Goal: Communication & Community: Answer question/provide support

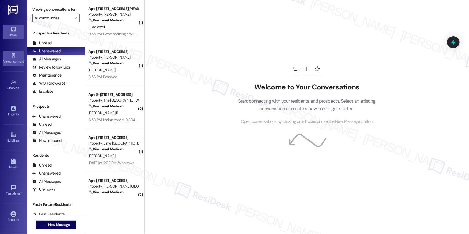
click at [14, 56] on icon at bounding box center [13, 56] width 6 height 6
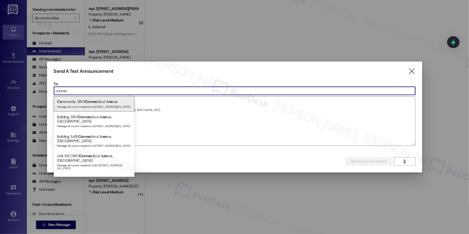
type input "connec"
click at [76, 102] on div "Co mmunity: 3801 Connec ticut Av en ue Message all current residents of 3801 Co…" at bounding box center [94, 103] width 81 height 15
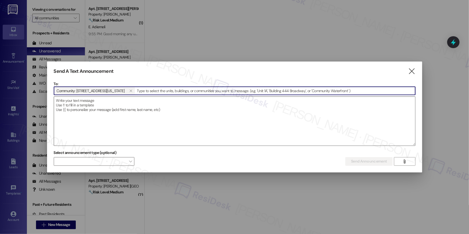
click at [68, 106] on textarea at bounding box center [234, 121] width 361 height 49
paste textarea "Hi {{first_name}}! 🥳💛 On behalf of the entire team at 3801 Connecticut, thank y…"
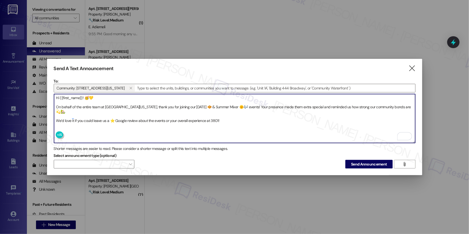
click at [244, 106] on textarea "Hi {{first_name}}! 🥳💛 On behalf of the entire team at 3801 Connecticut, thank y…" at bounding box center [234, 118] width 361 height 49
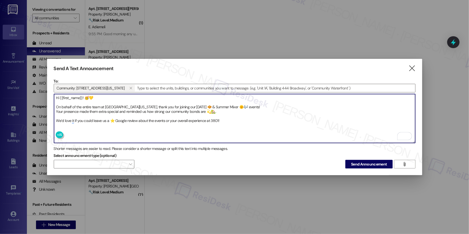
click at [84, 115] on textarea "Hi {{first_name}}! 🥳💛 On behalf of the entire team at 3801 Connecticut, thank y…" at bounding box center [234, 118] width 361 height 49
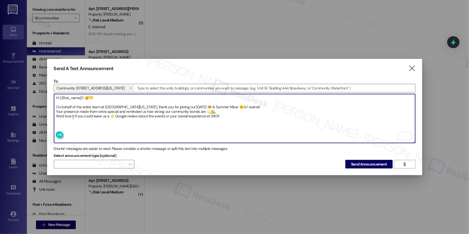
click at [192, 119] on textarea "Hi {{first_name}}! 🥳💛 On behalf of the entire team at 3801 Connecticut, thank y…" at bounding box center [234, 118] width 361 height 49
click at [64, 103] on textarea "Hi {{first_name}}! 🥳💛 On behalf of the entire team at 3801 Connecticut, thank y…" at bounding box center [234, 118] width 361 height 49
click at [101, 100] on textarea "Hi {{first_name}}! 🥳💛 On behalf of the entire team at 3801 Connecticut, thank y…" at bounding box center [234, 118] width 361 height 49
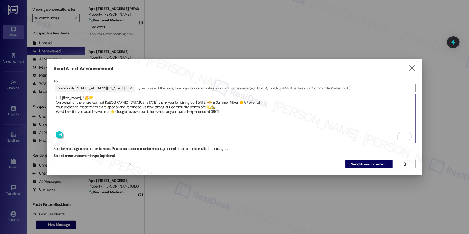
click at [97, 96] on textarea "Hi {{first_name}}! 🥳💛 On behalf of the entire team at 3801 Connecticut, thank y…" at bounding box center [234, 118] width 361 height 49
type textarea "Hi {{first_name}}! 🥳💛 On behalf of the entire team at 3801 Connecticut, thank y…"
click at [365, 161] on span "Send Announcement" at bounding box center [369, 164] width 36 height 6
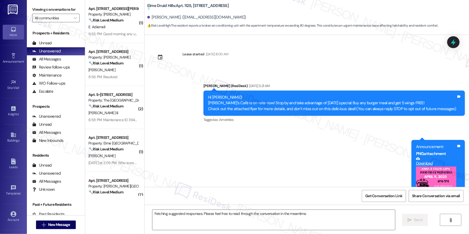
scroll to position [5810, 0]
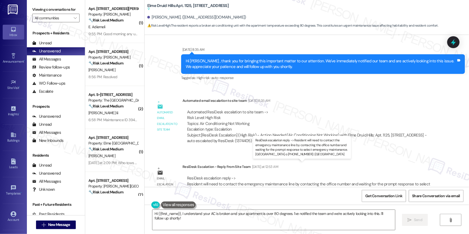
drag, startPoint x: 258, startPoint y: 176, endPoint x: 283, endPoint y: 178, distance: 25.6
click at [283, 178] on div "ResiDesk escalation reply -> Resident will need to contact the emergency mainte…" at bounding box center [308, 183] width 243 height 17
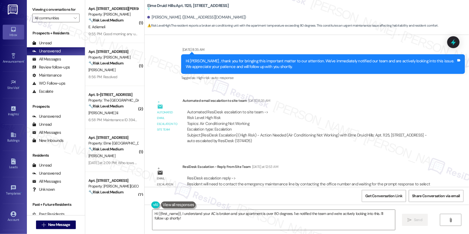
copy div "404-633-8258"
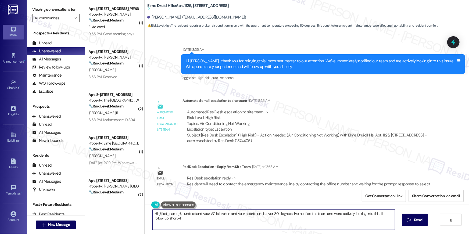
click at [185, 216] on textarea "Hi {{first_name}}, I understand your AC is broken and your apartment is over 80…" at bounding box center [273, 220] width 243 height 20
click at [183, 223] on textarea "Hi {{first_name}}, I understand your AC is broken and your apartment is over 80…" at bounding box center [273, 220] width 243 height 20
drag, startPoint x: 181, startPoint y: 217, endPoint x: 185, endPoint y: 222, distance: 6.3
click at [185, 222] on textarea "Hi {{first_name}}, I understand your AC is broken and your apartment is over 80…" at bounding box center [273, 220] width 243 height 20
paste textarea "you’ll need to contact the emergency maintenance line by calling the office num…"
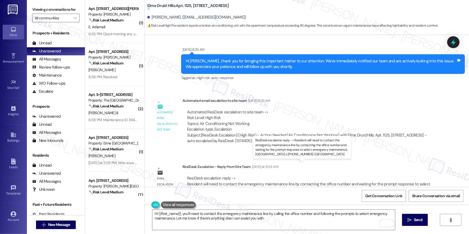
drag, startPoint x: 284, startPoint y: 178, endPoint x: 257, endPoint y: 177, distance: 27.4
click at [257, 177] on div "ResiDesk escalation reply -> Resident will need to contact the emergency mainte…" at bounding box center [308, 183] width 243 height 17
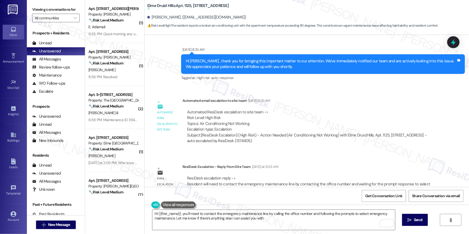
copy div "404-633-8258"
click at [345, 221] on textarea "Hi {{first_name}}, you’ll need to contact the emergency maintenance line by cal…" at bounding box center [273, 220] width 243 height 20
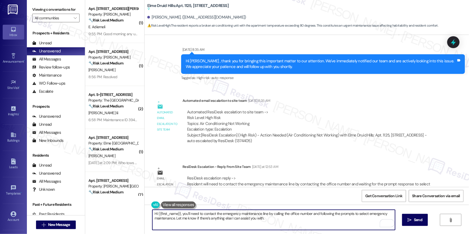
click at [173, 219] on textarea "Hi {{first_name}}, you’ll need to contact the emergency maintenance line by cal…" at bounding box center [273, 220] width 243 height 20
paste textarea "404-633-8258"
type textarea "Hi {{first_name}}, you’ll need to contact the emergency maintenance line by cal…"
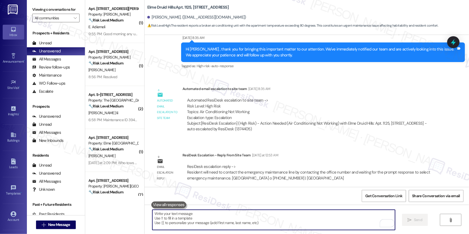
scroll to position [5785, 0]
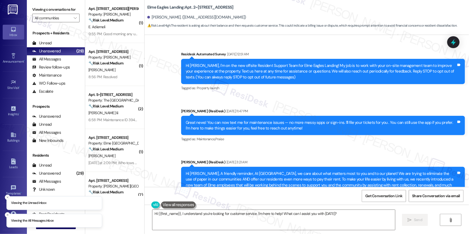
scroll to position [1945, 0]
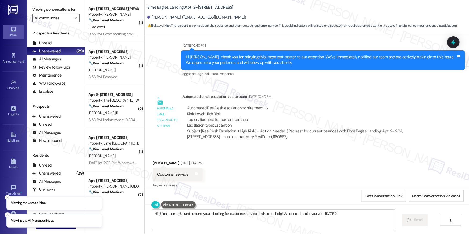
click at [190, 218] on textarea "Hi {{first_name}}, I understand you're looking for customer service. I'm here t…" at bounding box center [273, 220] width 243 height 20
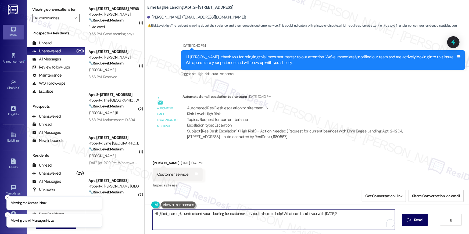
drag, startPoint x: 242, startPoint y: 214, endPoint x: 388, endPoint y: 215, distance: 145.6
click at [388, 215] on textarea "Hi {{first_name}}, I understand you're looking for customer service. I'm here t…" at bounding box center [273, 220] width 243 height 20
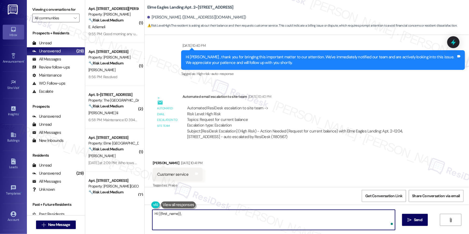
paste textarea "The site team sent an update: the balance is correct. August rent has not been …"
type textarea "Hi {{first_name}}, The site team sent an update: the balance is correct. August…"
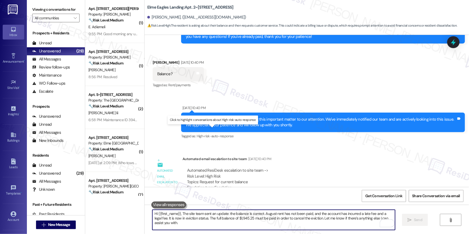
scroll to position [2111, 0]
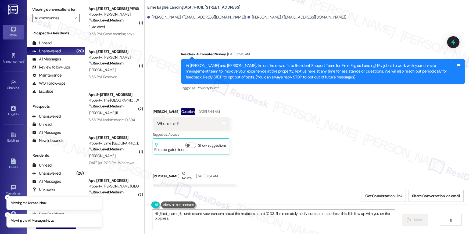
scroll to position [11535, 0]
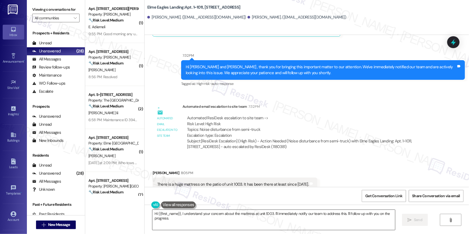
click at [254, 216] on textarea "Hi {{first_name}}, I understand your concern about the mattress at unit 1003. I…" at bounding box center [273, 220] width 243 height 20
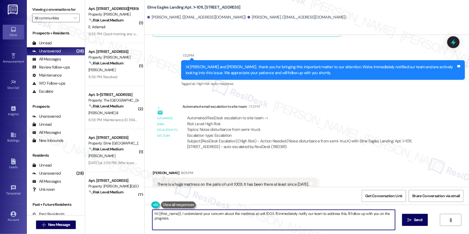
click at [254, 216] on textarea "Hi {{first_name}}, I understand your concern about the mattress at unit 1003. I…" at bounding box center [273, 220] width 243 height 20
paste textarea "The site team sent an update: we apologize for the disturbance you encountered.…"
click at [177, 214] on textarea "Hi {{first_name}}, I understand your concern about the mattress at unit 1003. I…" at bounding box center [273, 220] width 243 height 20
drag, startPoint x: 179, startPoint y: 214, endPoint x: 186, endPoint y: 227, distance: 13.6
click at [186, 227] on textarea "Hi {{first_name}}, I understand your concern about the mattress at unit 1003. I…" at bounding box center [273, 220] width 243 height 20
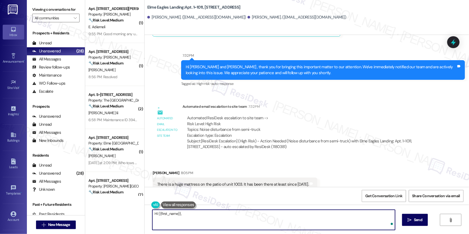
paste textarea "The site team sent an update: we apologize for the disturbance you encountered.…"
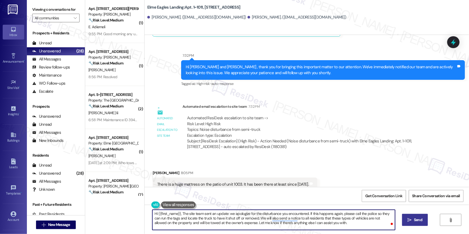
type textarea "Hi {{first_name}}, The site team sent an update: we apologize for the disturban…"
click at [420, 221] on span "Send" at bounding box center [418, 220] width 8 height 6
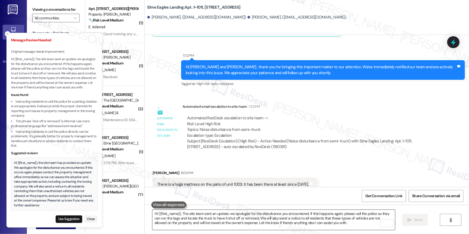
click at [307, 222] on textarea "Hi {{first_name}}, The site team sent an update: we apologize for the disturban…" at bounding box center [273, 220] width 243 height 20
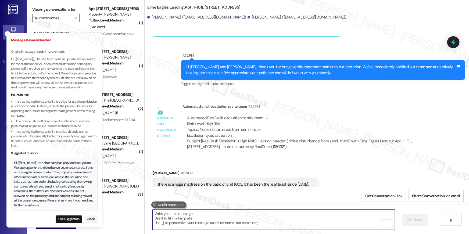
paste textarea "The site team sent an update: we apologize for the disturbance you encountered.…"
type textarea "The site team sent an update: we apologize for the disturbance you encountered.…"
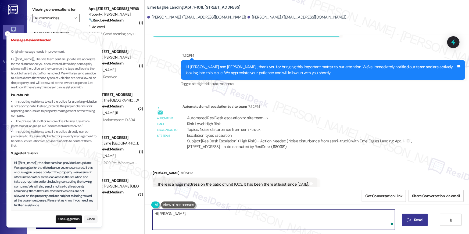
paste textarea "The site team sent an update: we apologize for the disturbance you encountered.…"
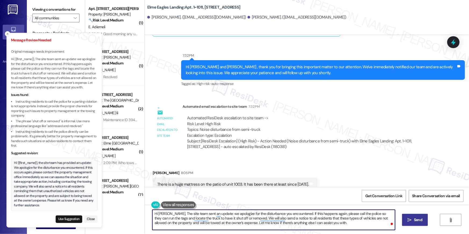
click at [356, 214] on textarea "Hi Keena, The site team sent an update: we apologize for the disturbance you en…" at bounding box center [273, 220] width 243 height 20
type textarea "Hi Keena, The site team sent an update: we apologize for the disturbance you en…"
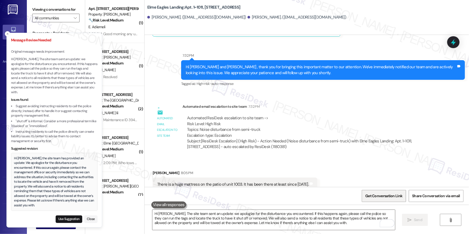
click at [376, 197] on span "Get Conversation Link" at bounding box center [383, 196] width 37 height 6
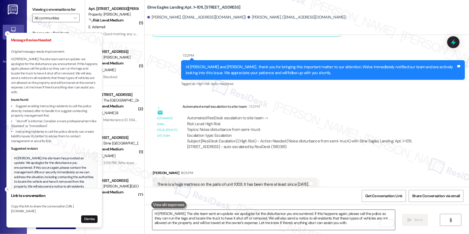
click at [303, 214] on textarea "Hi Keena, The site team sent an update: we apologize for the disturbance you en…" at bounding box center [273, 220] width 243 height 20
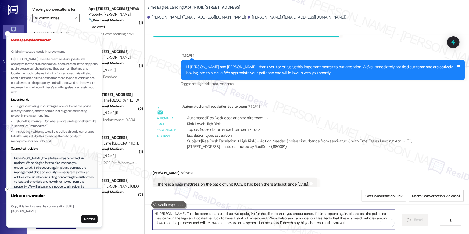
click at [303, 217] on textarea "Hi Keena, The site team sent an update: we apologize for the disturbance you en…" at bounding box center [273, 220] width 243 height 20
click at [303, 218] on textarea "Hi Keena, The site team sent an update: we apologize for the disturbance you en…" at bounding box center [273, 220] width 243 height 20
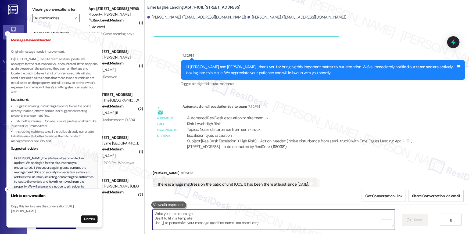
paste textarea "The site team sent an update: we apologize for the disturbance you encountered.…"
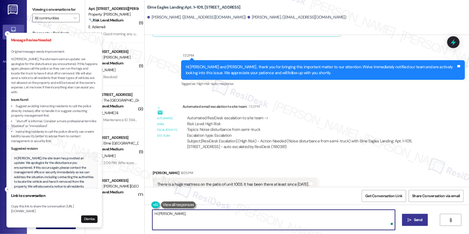
paste textarea "The site team sent an update: we apologize for the disturbance you encountered.…"
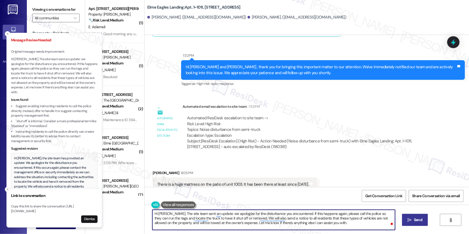
click at [353, 215] on textarea "Hi Keena, The site team sent an update: we apologize for the disturbance you en…" at bounding box center [273, 220] width 243 height 20
type textarea "Hi Keena, The site team sent an update: we apologize for the disturbance you en…"
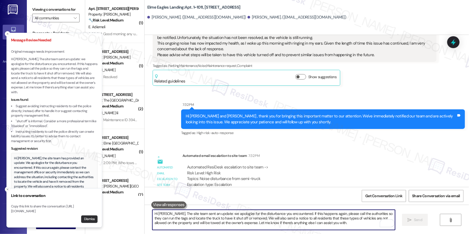
click at [85, 217] on button "Dismiss" at bounding box center [89, 219] width 16 height 8
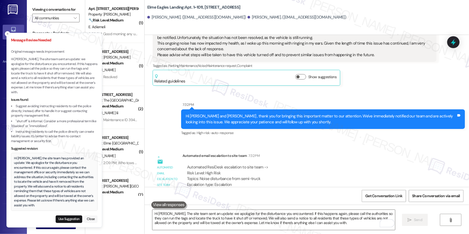
click at [87, 220] on button "Close" at bounding box center [90, 219] width 13 height 8
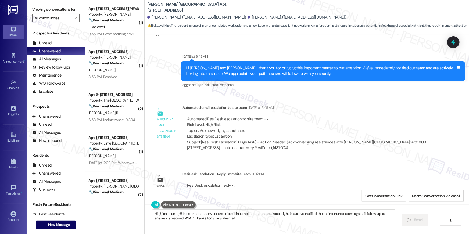
scroll to position [1099, 0]
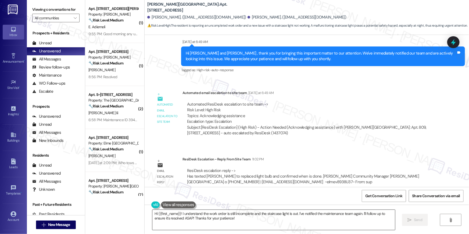
click at [247, 222] on textarea "Hi {{first_name}}! I understand the work order is still incomplete and the stai…" at bounding box center [273, 220] width 243 height 20
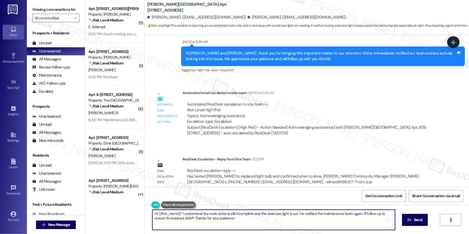
drag, startPoint x: 240, startPoint y: 220, endPoint x: 180, endPoint y: 214, distance: 61.0
click at [180, 214] on textarea "Hi {{first_name}}! I understand the work order is still incomplete and the stai…" at bounding box center [273, 220] width 243 height 20
click at [252, 177] on div "ResiDesk escalation reply -> Has texted [PERSON_NAME] to replaced light bulb an…" at bounding box center [303, 176] width 232 height 17
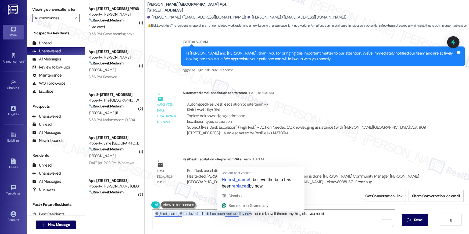
click at [231, 213] on textarea "Hi {{first_name}}! I believe the bulb has been replaved by now. Let me know if …" at bounding box center [273, 220] width 243 height 20
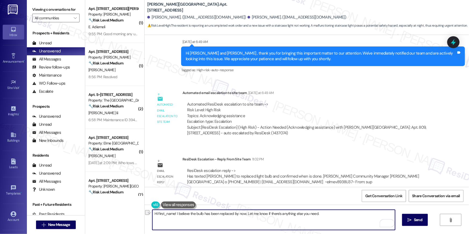
click at [225, 215] on textarea "Hi first_name! I believe the bulb has been replaced by now. Let me know if ther…" at bounding box center [273, 220] width 243 height 20
click at [231, 212] on textarea "Hi {{first_name}}! I believe the bulb has been replaved by now. Let me know if …" at bounding box center [273, 220] width 243 height 20
click at [348, 218] on textarea "Hi {{first_name}}! I believe the bulb has been replaced by now. Let me know if …" at bounding box center [273, 220] width 243 height 20
type textarea "Hi {{first_name}}! I believe the bulb has been replaced by now. Let me know if …"
click at [420, 220] on span "Send" at bounding box center [418, 220] width 8 height 6
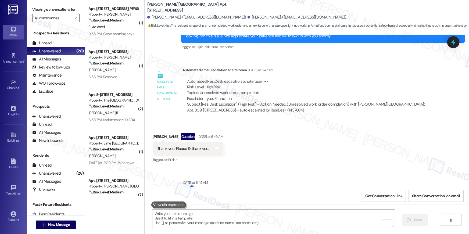
scroll to position [933, 0]
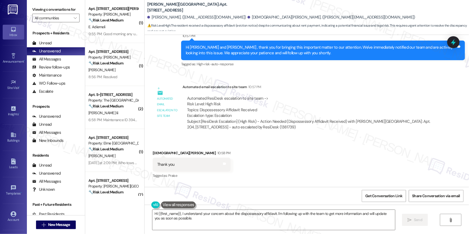
scroll to position [943, 0]
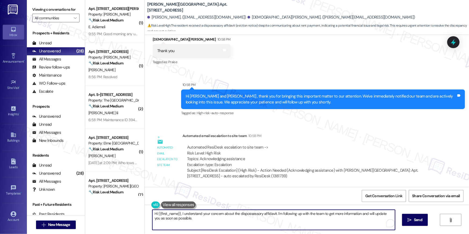
drag, startPoint x: 179, startPoint y: 215, endPoint x: 188, endPoint y: 229, distance: 17.1
click at [188, 229] on textarea "Hi {{first_name}}, I understand your concern about the dispossessory affidavit.…" at bounding box center [273, 220] width 243 height 20
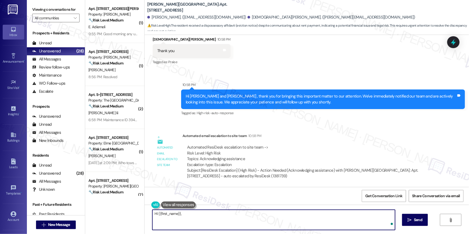
paste textarea "The site team sent an update: the office has not received any payments from you…"
type textarea "Hi {{first_name}}, The site team sent an update: the office has not received an…"
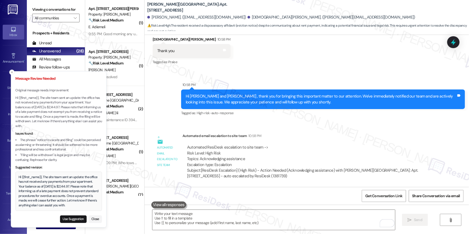
drag, startPoint x: 13, startPoint y: 177, endPoint x: 56, endPoint y: 203, distance: 49.4
click at [56, 203] on div "Hi {{first_name}}, The site team sent an update: the office has not received an…" at bounding box center [58, 191] width 87 height 39
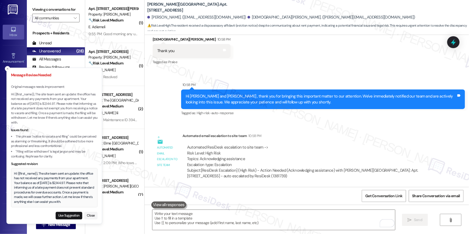
drag, startPoint x: 62, startPoint y: 206, endPoint x: 28, endPoint y: 191, distance: 37.5
click at [28, 191] on div "Hi {{first_name}}, The site team sent an update: the office has not received an…" at bounding box center [54, 187] width 80 height 33
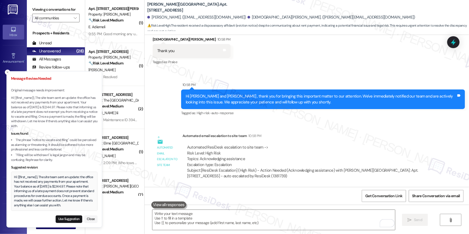
click at [63, 218] on button "Use Suggestion" at bounding box center [69, 219] width 27 height 8
type textarea "Hi {{first_name}}, The site team sent an update: the office has not received an…"
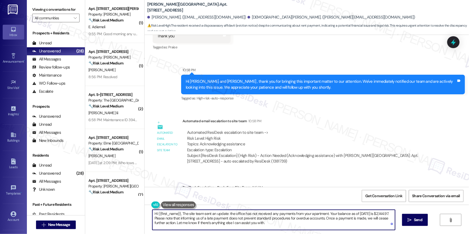
scroll to position [992, 0]
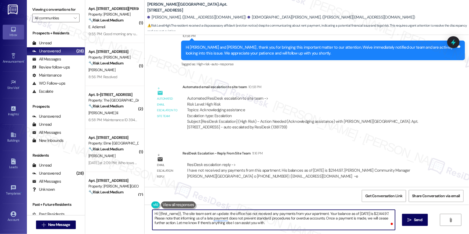
click at [270, 224] on textarea "Hi {{first_name}}, The site team sent an update: the office has not received an…" at bounding box center [273, 220] width 243 height 20
click at [276, 224] on textarea "Hi {{first_name}}, The site team sent an update: the office has not received an…" at bounding box center [273, 220] width 243 height 20
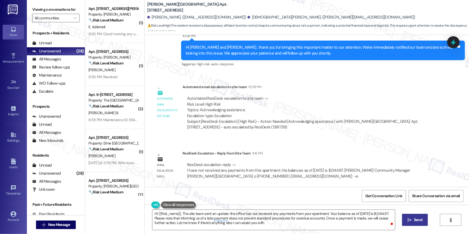
click at [413, 222] on span "Send" at bounding box center [418, 220] width 10 height 6
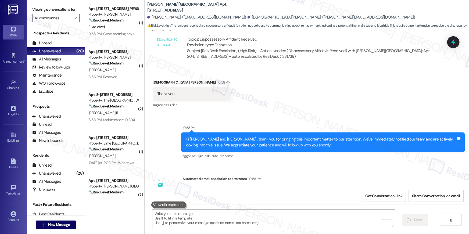
scroll to position [1040, 0]
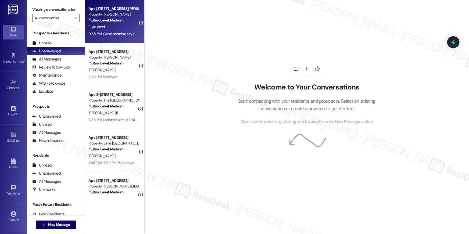
click at [116, 30] on div "E. Adiemeli" at bounding box center [113, 27] width 51 height 7
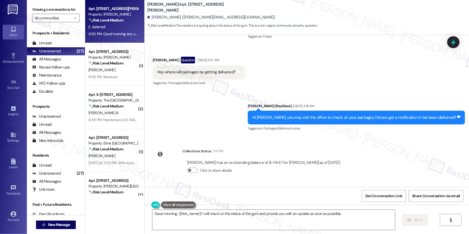
scroll to position [10590, 0]
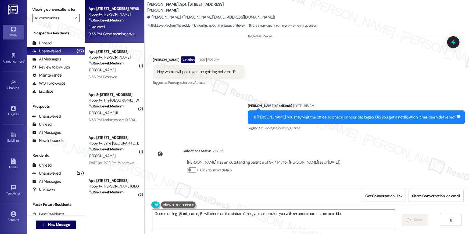
click at [201, 218] on textarea "Good morning, {{first_name}}! I will check on the status of the gym and provide…" at bounding box center [273, 220] width 243 height 20
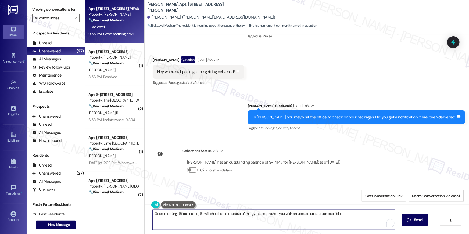
drag, startPoint x: 200, startPoint y: 214, endPoint x: 234, endPoint y: 222, distance: 34.3
click at [234, 222] on textarea "Good morning, {{first_name}}! I will check on the status of the gym and provide…" at bounding box center [273, 220] width 243 height 20
type textarea "Good morning, {{first_name}}! I apologize I have not heard from the site team, …"
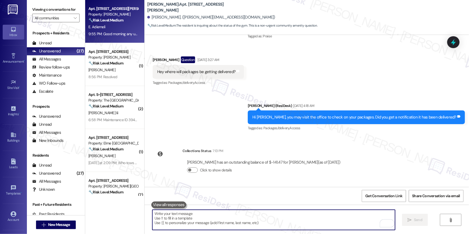
scroll to position [10590, 0]
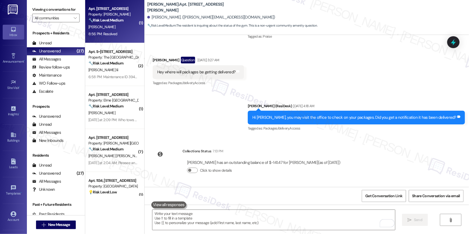
click at [114, 33] on div "8:56 PM: Resolved 8:56 PM: Resolved" at bounding box center [113, 34] width 51 height 7
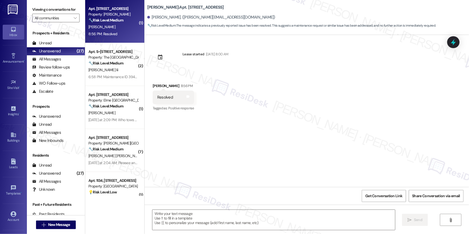
type textarea "Fetching suggested responses. Please feel free to read through the conversation…"
click at [326, 220] on textarea at bounding box center [273, 220] width 243 height 20
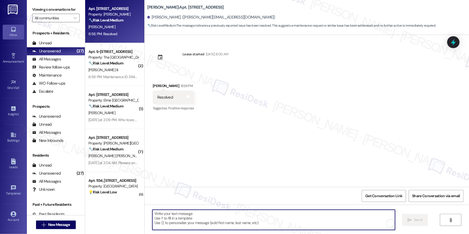
paste textarea "Hi {{first_name}}, I’m glad to hear your work order was successfully completed!…"
type textarea "Hi {{first_name}}, I’m glad to hear your work order was successfully completed!…"
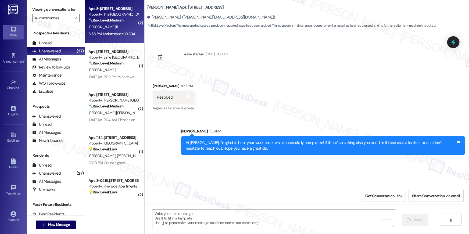
click at [112, 15] on div "Property: The [GEOGRAPHIC_DATA]" at bounding box center [113, 15] width 50 height 6
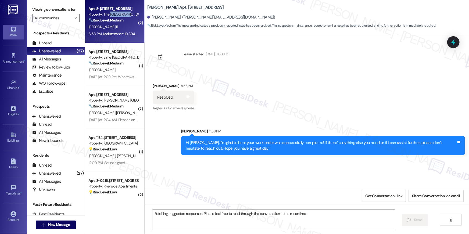
click at [112, 15] on div "Property: The [GEOGRAPHIC_DATA]" at bounding box center [113, 15] width 50 height 6
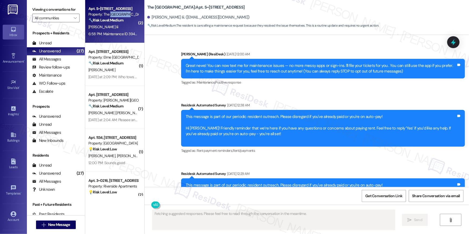
scroll to position [1325, 0]
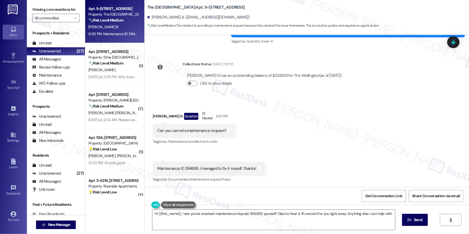
type textarea "Hi {{first_name}}, I see you've resolved maintenance request 394685 yourself! G…"
click at [184, 167] on div "Maintenance ID 394685. I managed to fix it myself. Thanks!" at bounding box center [206, 169] width 99 height 6
copy div "394685"
drag, startPoint x: 239, startPoint y: 222, endPoint x: 237, endPoint y: 224, distance: 3.3
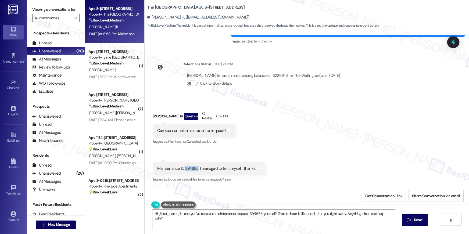
click at [239, 222] on textarea "Hi {{first_name}}, I see you've resolved maintenance request 394685 yourself! G…" at bounding box center [273, 220] width 243 height 20
click at [419, 221] on span "Send" at bounding box center [418, 220] width 8 height 6
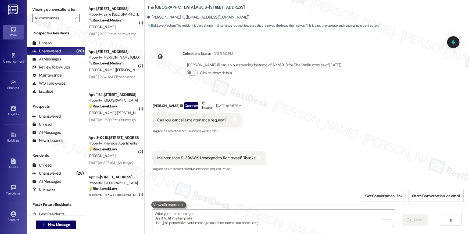
scroll to position [1343, 0]
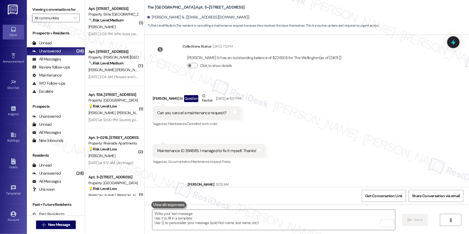
click at [186, 149] on div "Maintenance ID 394685. I managed to fix it myself. Thanks!" at bounding box center [206, 151] width 99 height 6
copy div "394685"
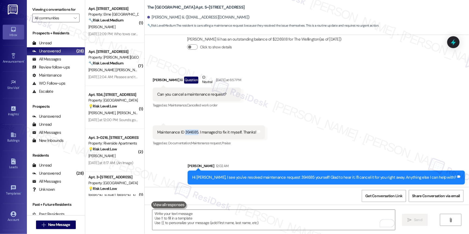
scroll to position [1362, 0]
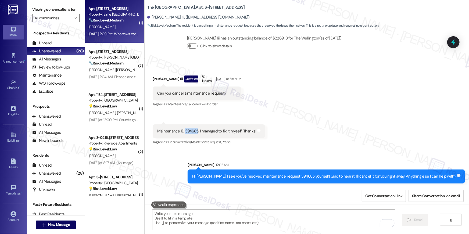
click at [121, 31] on div "Aug 24, 2025 at 2:09 PM: Who tows cars for the community? Aug 24, 2025 at 2:09 …" at bounding box center [113, 34] width 51 height 7
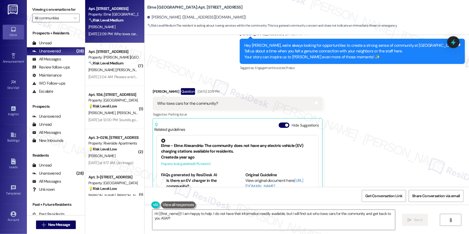
scroll to position [4346, 0]
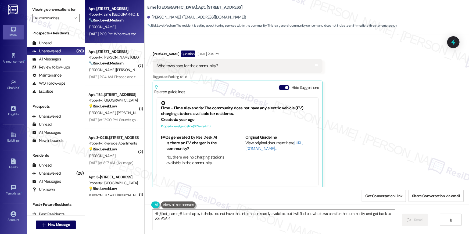
click at [303, 219] on textarea "Hi {{first_name}}! I am happy to help. I do not have that information readily a…" at bounding box center [273, 220] width 243 height 20
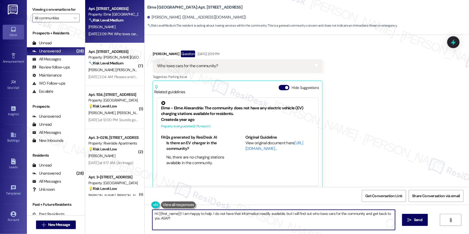
click at [161, 220] on textarea "Hi {{first_name}}! I am happy to help. I do not have that information readily a…" at bounding box center [273, 220] width 243 height 20
type textarea "Hi {{first_name}}! I am happy to help. I do not have that information readily a…"
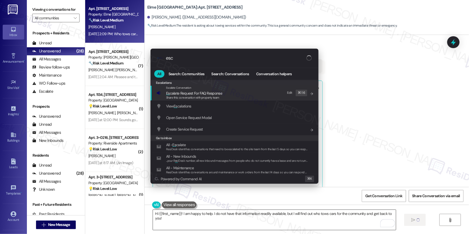
type input "esca"
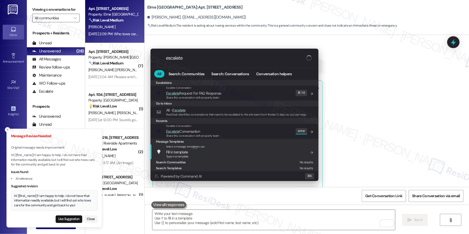
type input "escalate"
click at [71, 217] on div ".cls-1{fill:#0a055f;}.cls-2{fill:#0cc4c4;} resideskLogoBlueOrange escalate All …" at bounding box center [234, 117] width 469 height 234
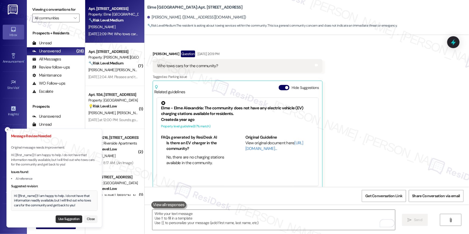
click at [71, 218] on button "Use Suggestion" at bounding box center [69, 219] width 27 height 8
type textarea "Hi {{first_name}}! I am happy to help. I do not have that information readily a…"
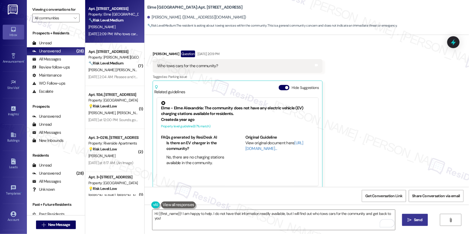
click at [416, 221] on span "Send" at bounding box center [418, 220] width 8 height 6
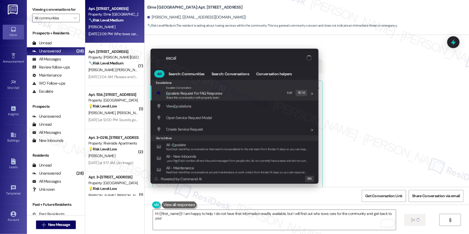
type input "escala"
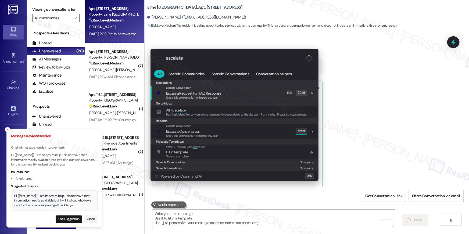
type input "escalate"
click at [76, 219] on div ".cls-1{fill:#0a055f;}.cls-2{fill:#0cc4c4;} resideskLogoBlueOrange escalate All …" at bounding box center [234, 117] width 469 height 234
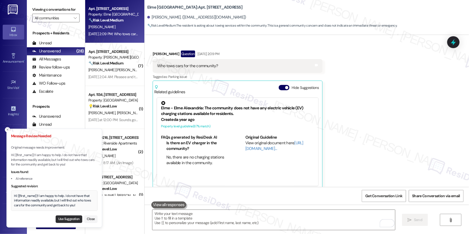
click at [76, 219] on button "Use Suggestion" at bounding box center [69, 219] width 27 height 8
type textarea "Hi {{first_name}}! I am happy to help. I do not have that information readily a…"
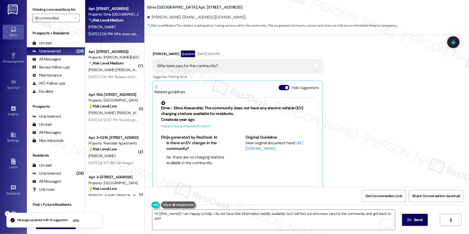
click at [411, 223] on button " Send" at bounding box center [415, 220] width 26 height 12
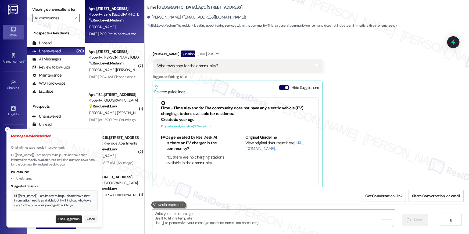
click at [71, 220] on button "Use Suggestion" at bounding box center [69, 219] width 27 height 8
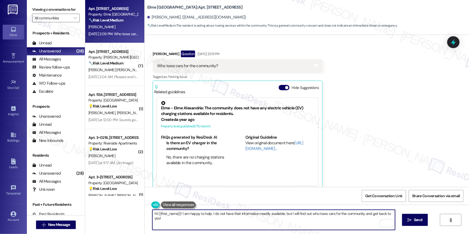
drag, startPoint x: 181, startPoint y: 215, endPoint x: 216, endPoint y: 217, distance: 35.3
click at [216, 217] on textarea "Hi {{first_name}}! I am happy to help. I do not have that information readily a…" at bounding box center [273, 220] width 243 height 20
drag, startPoint x: 211, startPoint y: 215, endPoint x: 180, endPoint y: 214, distance: 30.7
click at [180, 214] on textarea "Hi {{first_name}}! I am happy to help. I do not have that information readily a…" at bounding box center [273, 220] width 243 height 20
type textarea "Hi {{first_name}}! I do not have that information readily available, but I will…"
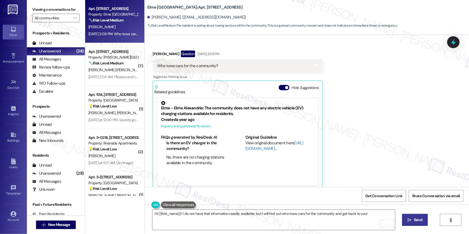
click at [421, 223] on button " Send" at bounding box center [415, 220] width 26 height 12
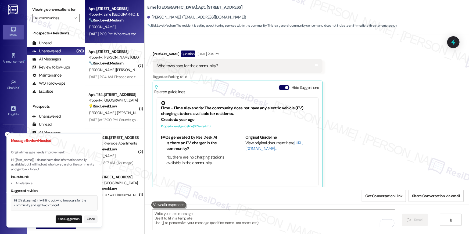
click at [64, 205] on div "Hi {{first_name}}! I will find out who tows cars for the community and get back…" at bounding box center [54, 202] width 80 height 9
copy div "Hi {{first_name}}! I will find out who tows cars for the community and get back…"
click at [242, 233] on div " Send " at bounding box center [307, 225] width 324 height 40
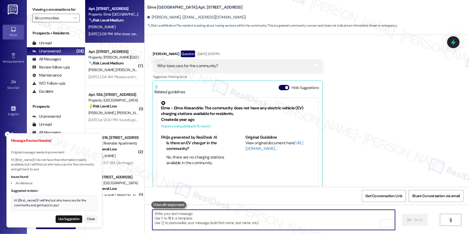
click at [235, 216] on textarea "To enrich screen reader interactions, please activate Accessibility in Grammarl…" at bounding box center [273, 220] width 243 height 20
paste textarea "Hi {{first_name}}! I will find out who tows cars for the community and get back…"
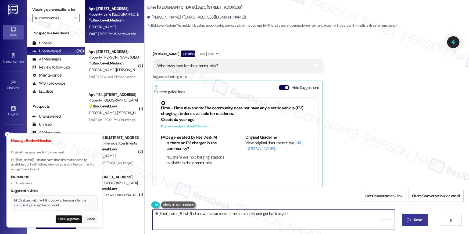
type textarea "Hi {{first_name}}! I will find out who tows cars for the community and get back…"
click at [419, 224] on button " Send" at bounding box center [415, 220] width 26 height 12
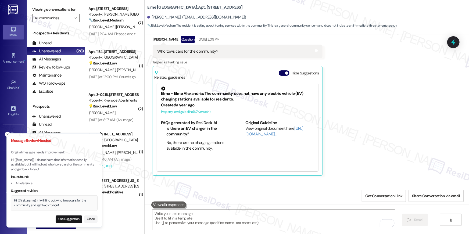
scroll to position [4383, 0]
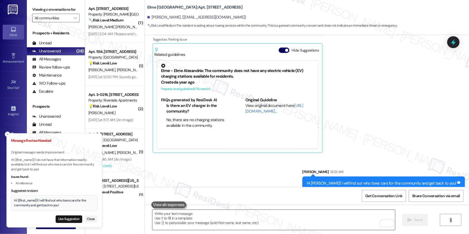
click at [340, 215] on textarea "To enrich screen reader interactions, please activate Accessibility in Grammarl…" at bounding box center [273, 220] width 243 height 20
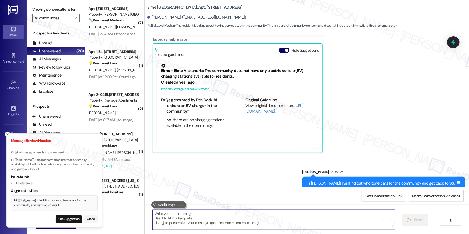
click at [340, 215] on textarea "To enrich screen reader interactions, please activate Accessibility in Grammarl…" at bounding box center [273, 220] width 243 height 20
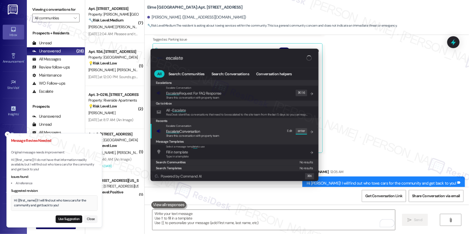
type input "escalate"
drag, startPoint x: 240, startPoint y: 128, endPoint x: 239, endPoint y: 132, distance: 3.2
click at [239, 132] on div "Escalate Conversation Escalate Conversation Share this conversation with proper…" at bounding box center [234, 131] width 157 height 15
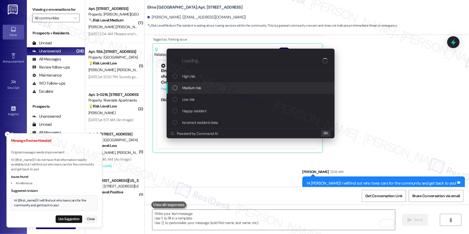
click at [206, 87] on div "Medium risk" at bounding box center [251, 88] width 157 height 6
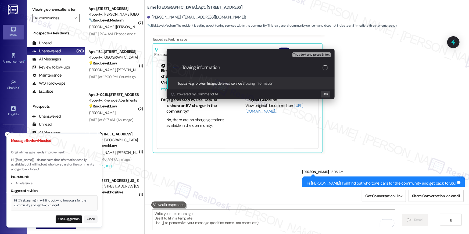
type input "'"
paste input "Towing information"
type input "Towing information"
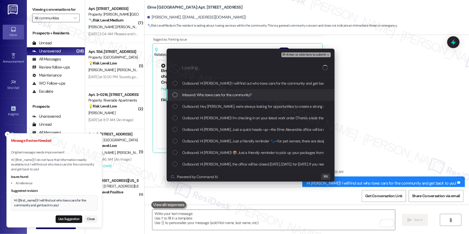
drag, startPoint x: 208, startPoint y: 89, endPoint x: 211, endPoint y: 98, distance: 8.8
click at [208, 90] on div "Inbound: Who tows cars for the community?" at bounding box center [251, 95] width 168 height 12
drag, startPoint x: 210, startPoint y: 98, endPoint x: 212, endPoint y: 86, distance: 12.8
click at [211, 98] on div "Inbound: Who tows cars for the community?" at bounding box center [251, 95] width 168 height 12
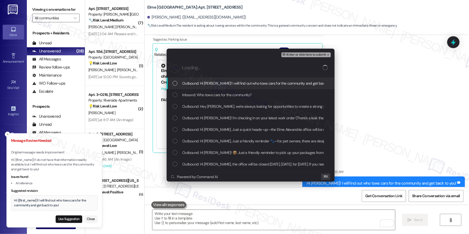
click at [213, 86] on span "Outbound: Hi Elizabeth! I will find out who tows cars for the community and get…" at bounding box center [260, 83] width 156 height 6
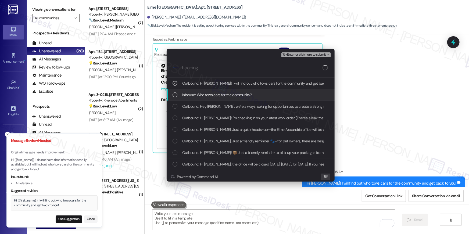
drag, startPoint x: 214, startPoint y: 96, endPoint x: 292, endPoint y: 80, distance: 79.8
click at [215, 96] on span "Inbound: Who tows cars for the community?" at bounding box center [216, 95] width 69 height 6
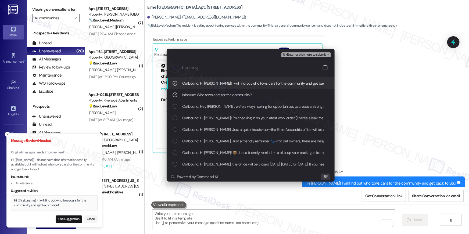
click at [306, 57] on div "⌘+Enter or click here to submit" at bounding box center [306, 54] width 51 height 7
click at [306, 56] on span "⌘+Enter or click here to submit" at bounding box center [304, 55] width 44 height 4
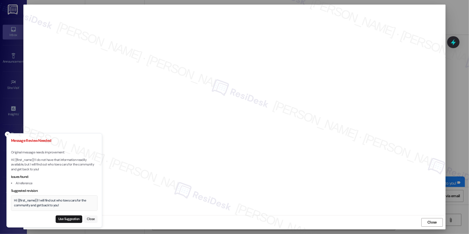
click at [92, 220] on button "Close" at bounding box center [90, 219] width 13 height 8
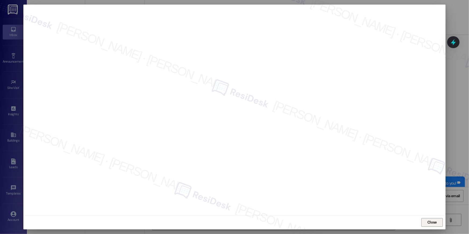
click at [434, 221] on span "Close" at bounding box center [431, 223] width 9 height 6
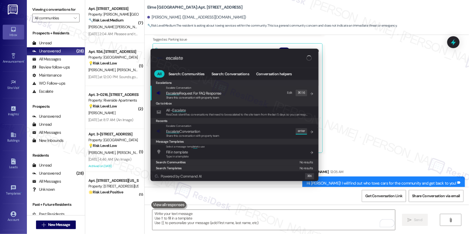
type input "escalate"
click at [224, 134] on div "Escalate Conversation Escalate Conversation Share this conversation with proper…" at bounding box center [234, 131] width 157 height 15
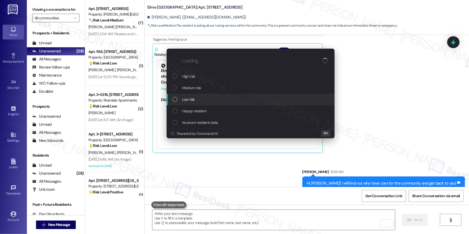
click at [206, 103] on div "Low risk" at bounding box center [251, 100] width 168 height 12
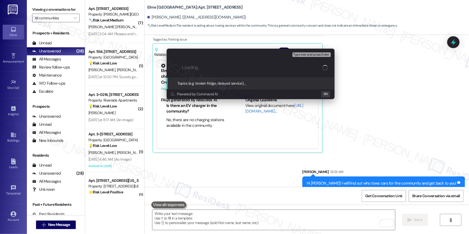
paste input "Towing information"
type input "Towing information"
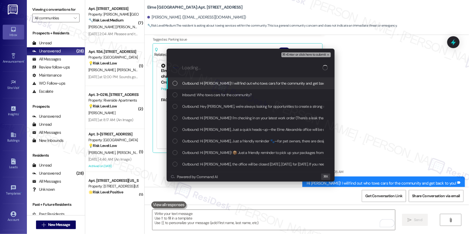
drag, startPoint x: 260, startPoint y: 87, endPoint x: 258, endPoint y: 91, distance: 4.0
click at [260, 87] on div "Outbound: Hi Elizabeth! I will find out who tows cars for the community and get…" at bounding box center [251, 84] width 168 height 12
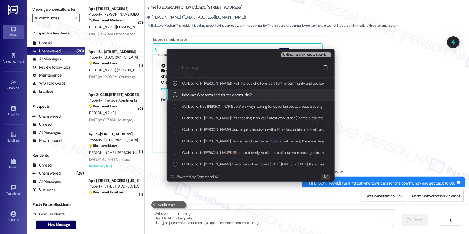
click at [258, 91] on div "Inbound: Who tows cars for the community?" at bounding box center [251, 95] width 168 height 12
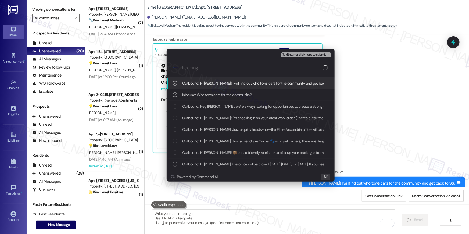
click at [307, 52] on div "⌘+Enter or click here to submit" at bounding box center [306, 54] width 51 height 7
click at [306, 54] on span "⌘+Enter or click here to submit" at bounding box center [304, 55] width 44 height 4
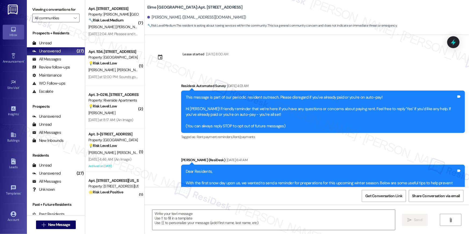
scroll to position [4345, 0]
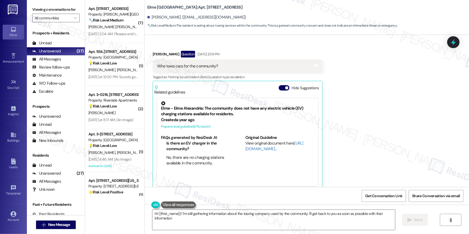
type textarea "Hi {{first_name}}! I'm still gathering information about the towing company use…"
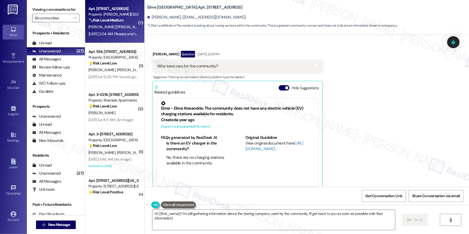
click at [118, 29] on div "J. Cesar Molina" at bounding box center [113, 27] width 51 height 7
type textarea "Fetching suggested responses. Please feel free to read through the conversation…"
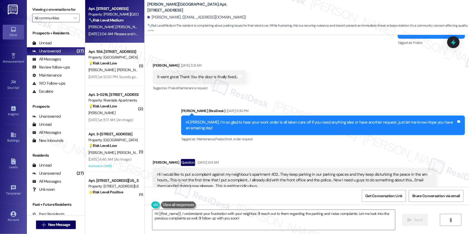
scroll to position [5035, 0]
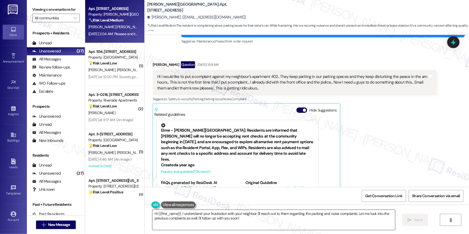
click at [261, 223] on textarea "Hi {{first_name}}, I understand your frustration with your neighbor. I'll reach…" at bounding box center [273, 220] width 243 height 20
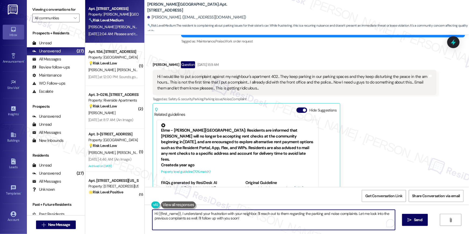
click at [270, 221] on textarea "Hi {{first_name}}, I understand your frustration with your neighbor. I'll reach…" at bounding box center [273, 220] width 243 height 20
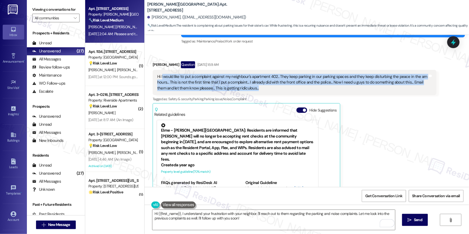
drag, startPoint x: 249, startPoint y: 79, endPoint x: 159, endPoint y: 70, distance: 91.0
click at [159, 74] on div "Hi I would like to put a complaint against my neighbour's apartment 402.. They …" at bounding box center [292, 82] width 271 height 17
copy div "would like to put a complaint against my neighbour's apartment 402.. They keep …"
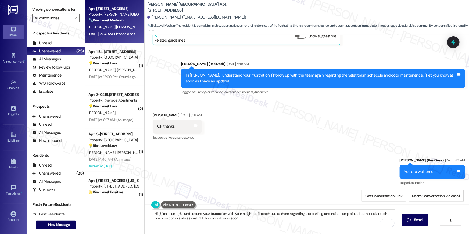
scroll to position [3372, 0]
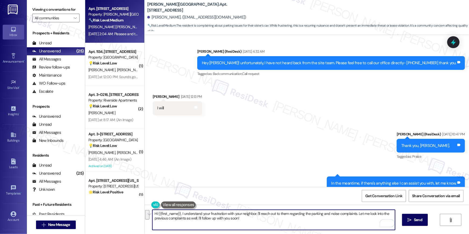
drag, startPoint x: 178, startPoint y: 213, endPoint x: 239, endPoint y: 224, distance: 61.9
click at [239, 224] on textarea "Hi {{first_name}}, I understand your frustration with your neighbor. I'll reach…" at bounding box center [273, 220] width 243 height 20
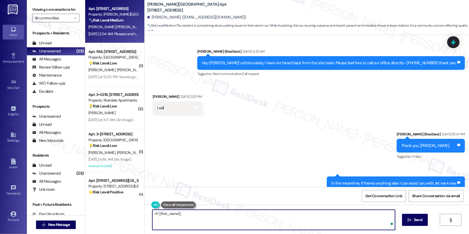
paste textarea "I’m sorry to hear you’re still experiencing disturbances and parking issues wit…"
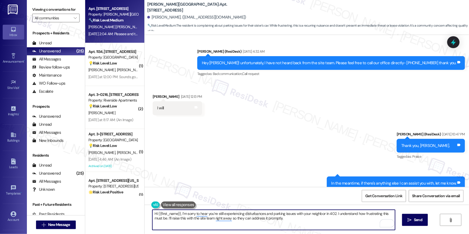
click at [217, 213] on textarea "Hi {{first_name}}, I’m sorry to hear you’re still experiencing disturbances and…" at bounding box center [273, 220] width 243 height 20
type textarea "Hi {{first_name}}, I’m sorry to hear you’re experiencing disturbances and parki…"
click at [300, 221] on textarea "Hi {{first_name}}, I’m sorry to hear you’re experiencing disturbances and parki…" at bounding box center [273, 220] width 243 height 20
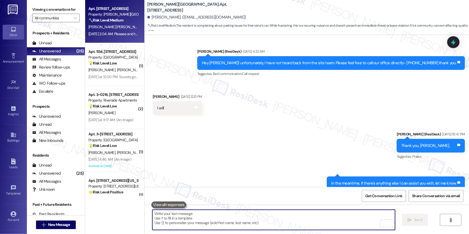
scroll to position [5494, 0]
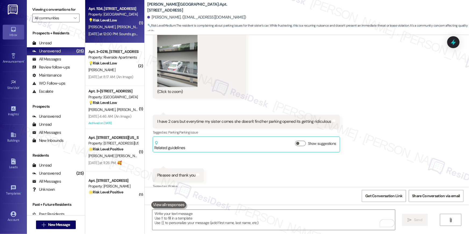
click at [117, 28] on span "A. Keita" at bounding box center [130, 26] width 27 height 5
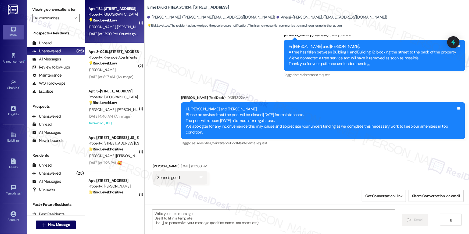
type textarea "Fetching suggested responses. Please feel free to read through the conversation…"
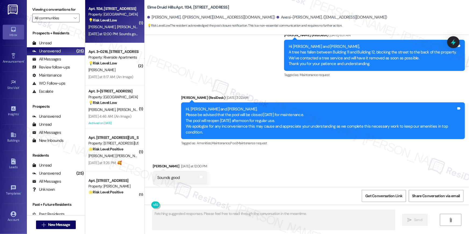
scroll to position [111, 0]
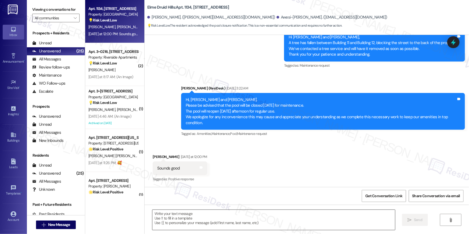
click at [236, 218] on textarea at bounding box center [273, 220] width 243 height 20
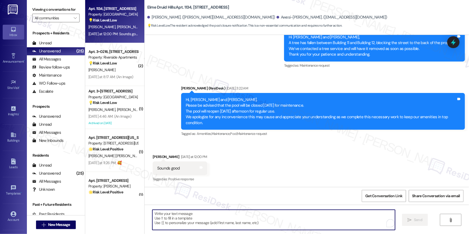
click at [236, 218] on textarea "To enrich screen reader interactions, please activate Accessibility in Grammarl…" at bounding box center [273, 220] width 243 height 20
type textarea "Thank you and have. nice day!"
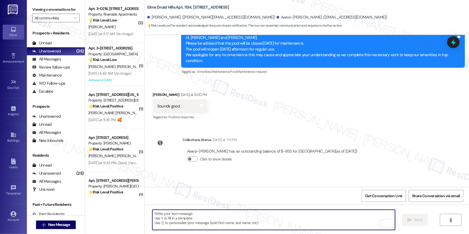
scroll to position [198, 0]
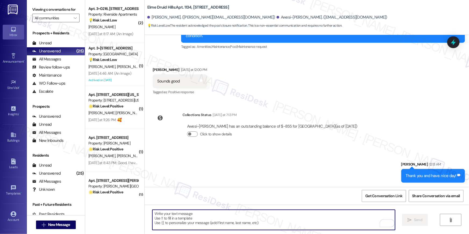
drag, startPoint x: 72, startPoint y: 24, endPoint x: 77, endPoint y: 24, distance: 4.8
click at [72, 24] on div "Viewing conversations for All communities " at bounding box center [56, 14] width 58 height 28
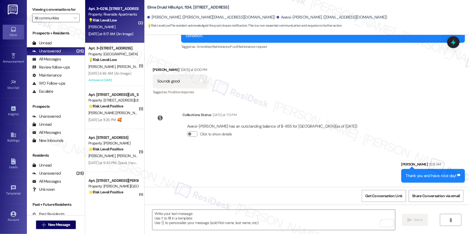
click at [99, 24] on div "D. Sanga" at bounding box center [113, 27] width 51 height 7
type textarea "Fetching suggested responses. Please feel free to read through the conversation…"
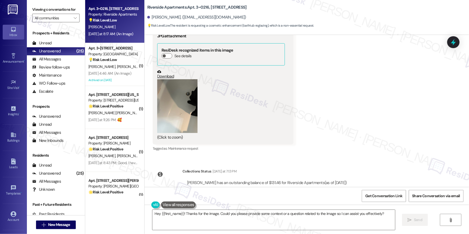
scroll to position [3737, 0]
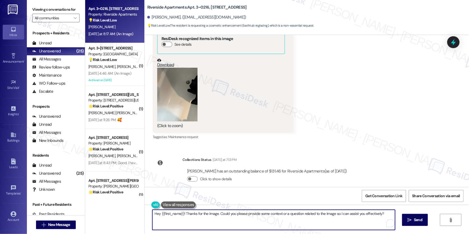
click at [232, 221] on textarea "Hey {{first_name}}! Thanks for the image. Could you please provide some context…" at bounding box center [273, 220] width 243 height 20
click at [222, 212] on textarea "Hey {{first_name}}! Thanks for the image. Could you please provide some context…" at bounding box center [273, 220] width 243 height 20
drag, startPoint x: 218, startPoint y: 213, endPoint x: 238, endPoint y: 232, distance: 27.2
click at [238, 232] on div "Hey {{first_name}}! Thanks for the image. Could you please provide some context…" at bounding box center [307, 225] width 324 height 40
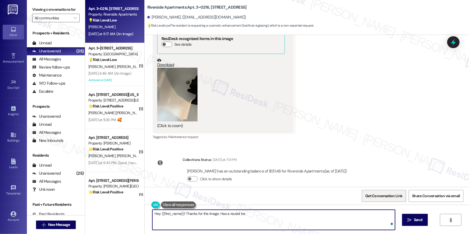
type textarea "Hey {{first_name}}! Thanks for the image. Has a reuest bee"
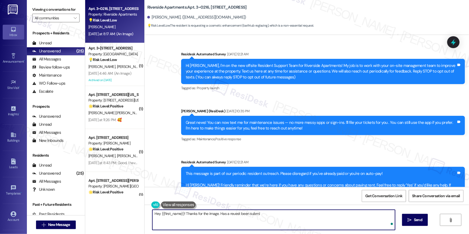
scroll to position [3737, 0]
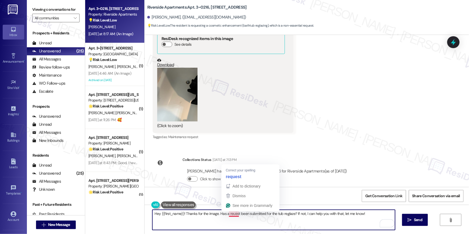
click at [232, 214] on textarea "Hey {{first_name}}! Thanks for the image. Has a reuest been submitted for the t…" at bounding box center [273, 220] width 243 height 20
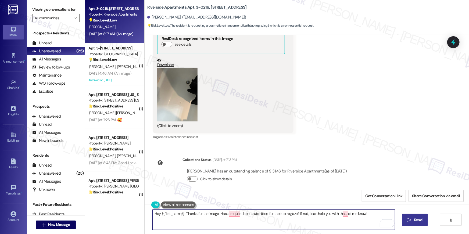
type textarea "Hey {{first_name}}! Thanks for the image. Has a request been submitted for the …"
click at [421, 219] on span "Send" at bounding box center [418, 220] width 8 height 6
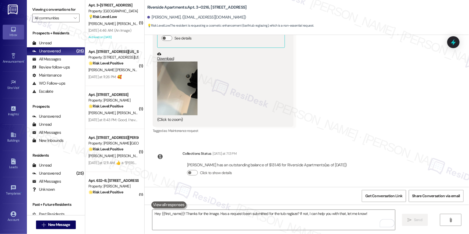
scroll to position [3774, 0]
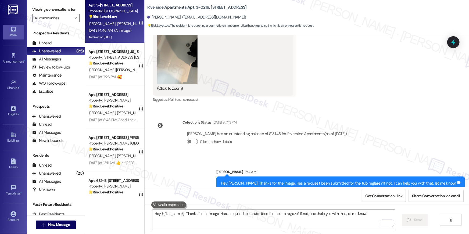
click at [116, 18] on div "💡 Risk Level: Low The message is a product inquiry about a multivitamin. This i…" at bounding box center [113, 17] width 50 height 6
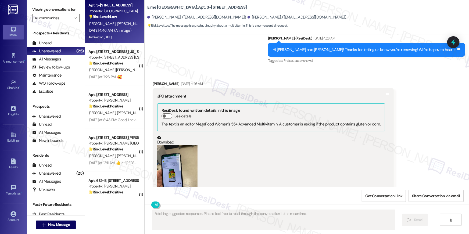
scroll to position [2750, 0]
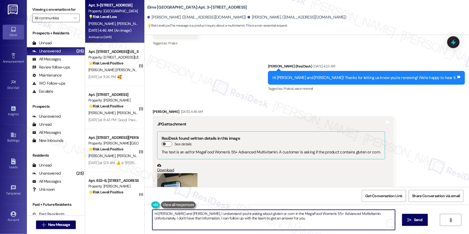
drag, startPoint x: 178, startPoint y: 224, endPoint x: 164, endPoint y: 212, distance: 18.9
click at [178, 224] on textarea "Hi Ana and Carlos, I understand you're asking about gluten or corn in the MegaF…" at bounding box center [273, 220] width 243 height 20
drag, startPoint x: 164, startPoint y: 213, endPoint x: 181, endPoint y: 228, distance: 22.6
click at [181, 228] on textarea "Hi Ana and Carlos, I understand you're asking about gluten or corn in the MegaF…" at bounding box center [273, 220] width 243 height 20
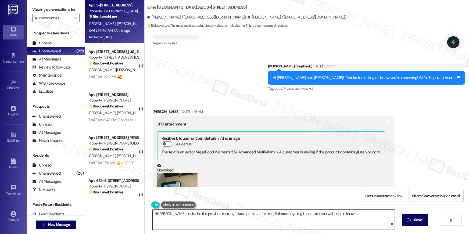
type textarea "Hi Ana , looks like the previous message was not meant for me :) If there's any…"
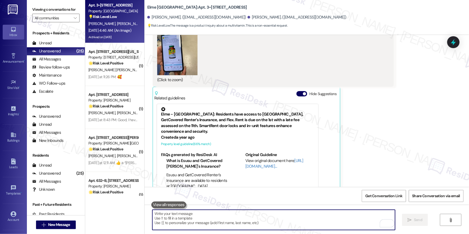
scroll to position [2903, 0]
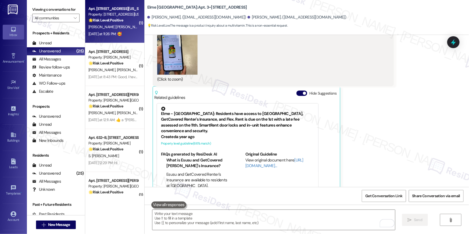
click at [122, 31] on div "Yesterday at 11:26 PM: 🥰 Yesterday at 11:26 PM: 🥰" at bounding box center [113, 34] width 51 height 7
type textarea "Fetching suggested responses. Please feel free to read through the conversation…"
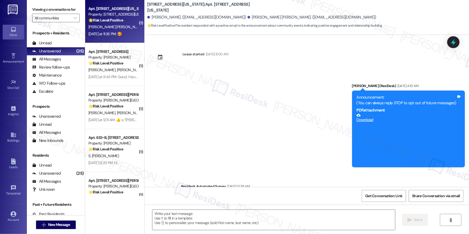
scroll to position [704, 0]
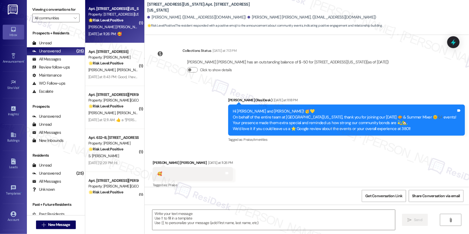
type textarea "Fetching suggested responses. Please feel free to read through the conversation…"
click at [285, 225] on textarea at bounding box center [273, 220] width 243 height 20
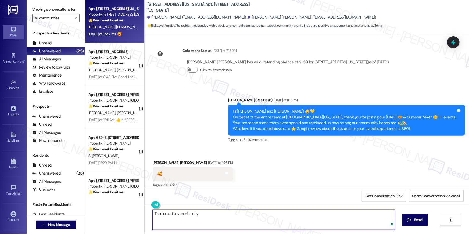
type textarea "Thanks and have a nice day!"
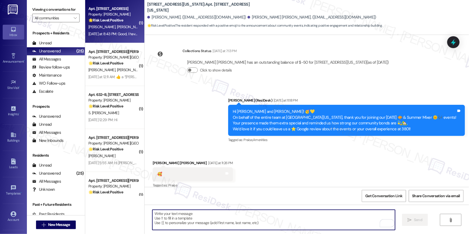
click at [112, 18] on strong "🌟 Risk Level: Positive" at bounding box center [105, 20] width 35 height 5
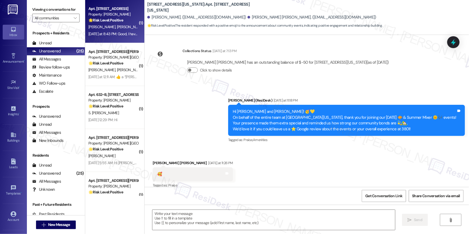
type textarea "Fetching suggested responses. Please feel free to read through the conversation…"
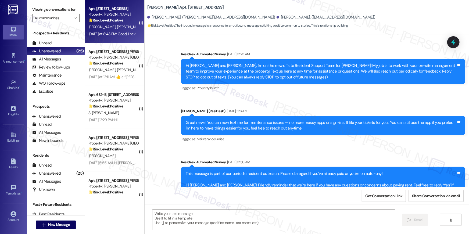
scroll to position [1730, 0]
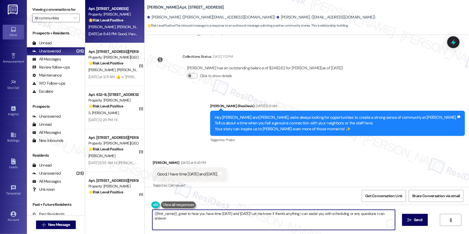
click at [236, 217] on textarea "{{first_name}}, great to hear you have time on Monday and Tuesday! Let me know …" at bounding box center [273, 220] width 243 height 20
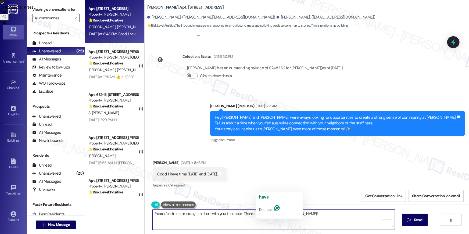
click at [263, 213] on textarea "Please feel free to message me here with your feedback. Thanks a nd ahve a nice…" at bounding box center [273, 220] width 243 height 20
click at [254, 214] on textarea "Please feel free to message me here with your feedback. Thanks a nd ahve a nice…" at bounding box center [273, 220] width 243 height 20
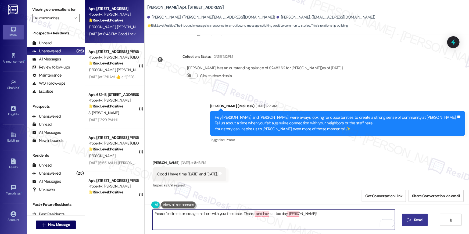
type textarea "Please feel free to message me here with your feedback. Thanks and have a nice …"
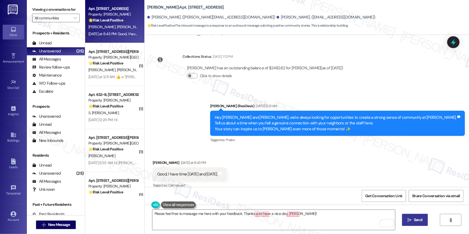
click at [414, 221] on span "Send" at bounding box center [418, 220] width 8 height 6
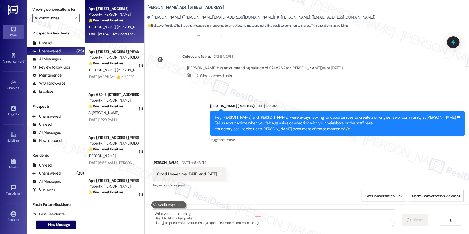
scroll to position [1729, 0]
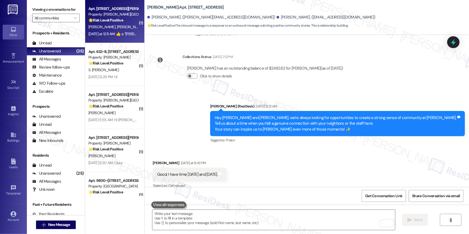
click at [117, 29] on span "M. Cerdena-Davila" at bounding box center [130, 26] width 27 height 5
type textarea "Fetching suggested responses. Please feel free to read through the conversation…"
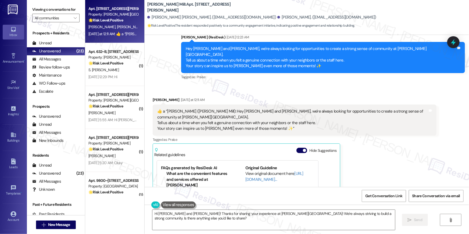
scroll to position [1813, 0]
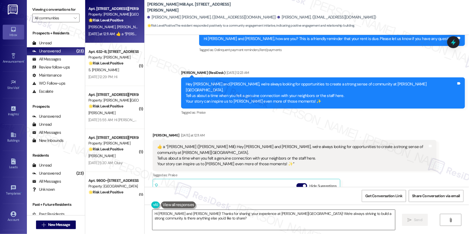
click at [228, 219] on textarea "Hi Marco Antonio and Rosa! Thanks for sharing your experience at Elme Watkins M…" at bounding box center [273, 220] width 243 height 20
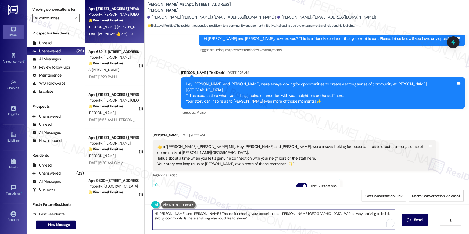
click at [228, 219] on textarea "Hi Marco Antonio and Rosa! Thanks for sharing your experience at Elme Watkins M…" at bounding box center [273, 220] width 243 height 20
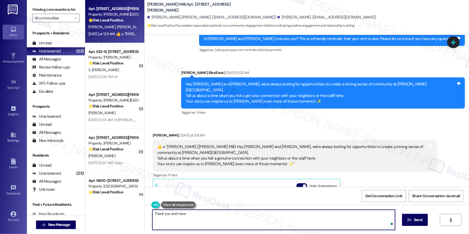
type textarea "Thank you and have"
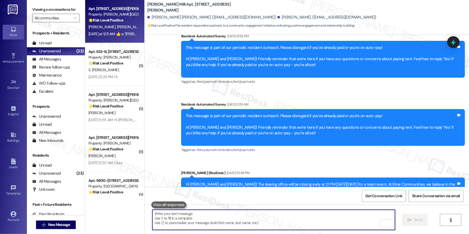
scroll to position [109, 0]
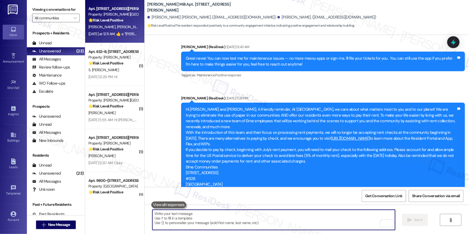
click at [286, 217] on textarea "To enrich screen reader interactions, please activate Accessibility in Grammarl…" at bounding box center [273, 220] width 243 height 20
click at [286, 216] on textarea "To enrich screen reader interactions, please activate Accessibility in Grammarl…" at bounding box center [273, 220] width 243 height 20
paste textarea "Thank you for sharing that the property has lived up to your expectations, {{fi…"
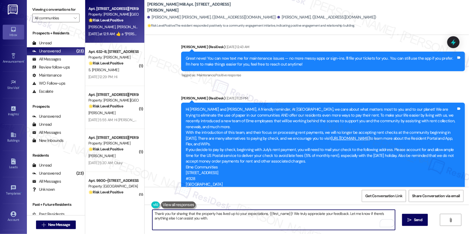
click at [286, 215] on textarea "Thank you for sharing that the property has lived up to your expectations, {{fi…" at bounding box center [273, 220] width 243 height 20
paste textarea "I hope you don’t mind me asking a quick favor—would you be willing to leave us …"
type textarea "I hope you don’t mind me asking a quick favor—would you be willing to leave us …"
click at [420, 220] on span "Send" at bounding box center [418, 220] width 8 height 6
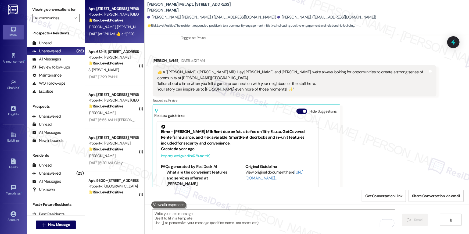
scroll to position [1895, 0]
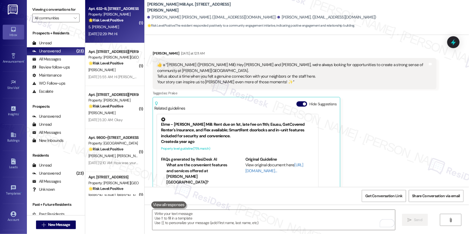
click at [117, 36] on div "Aug 24, 2025 at 12:29 PM: Hi Aug 24, 2025 at 12:29 PM: Hi" at bounding box center [113, 34] width 51 height 7
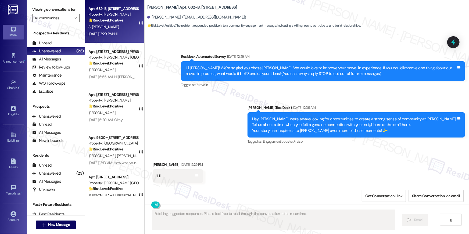
scroll to position [30, 0]
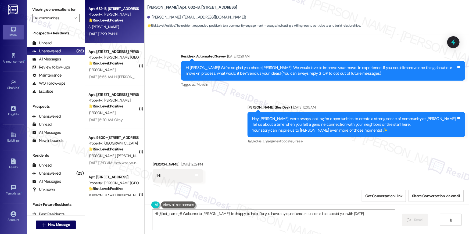
type textarea "Hi {{first_name}}! Welcome to Elme Dulles! I'm happy to help. Do you have any q…"
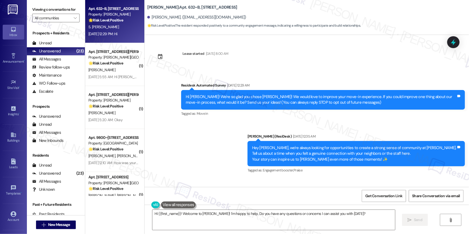
scroll to position [0, 0]
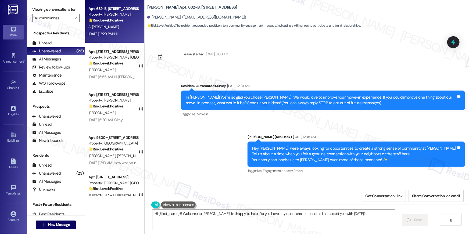
click at [372, 225] on textarea "Hi {{first_name}}! Welcome to Elme Dulles! I'm happy to help. Do you have any q…" at bounding box center [273, 220] width 243 height 20
click at [409, 219] on icon "" at bounding box center [410, 220] width 4 height 4
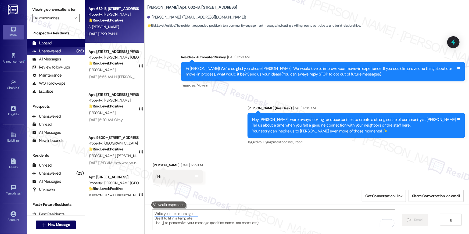
scroll to position [29, 0]
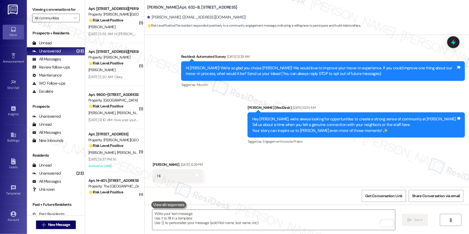
click at [106, 32] on div "Aug 24, 2025 at 5:55 AM: Hi Ella, thanks for reaching out and much appreciated …" at bounding box center [272, 33] width 368 height 5
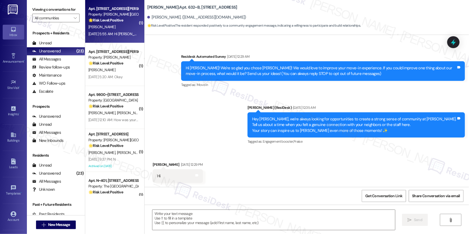
type textarea "Fetching suggested responses. Please feel free to read through the conversation…"
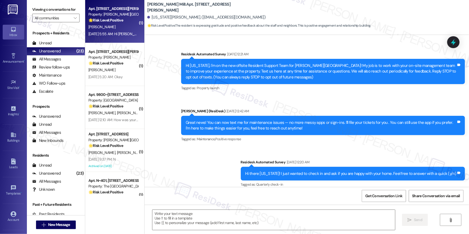
scroll to position [2635, 0]
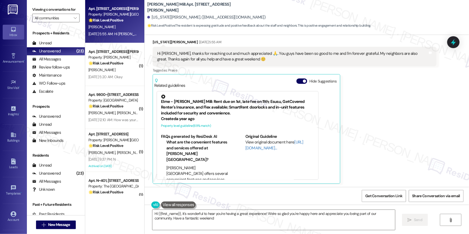
type textarea "Hi {{first_name}}, it's wonderful to hear you're having a great experience! We'…"
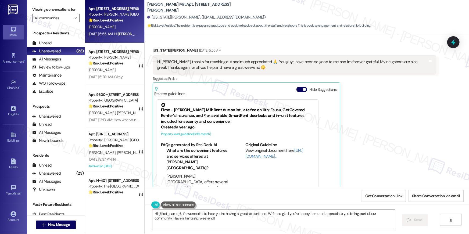
scroll to position [2635, 0]
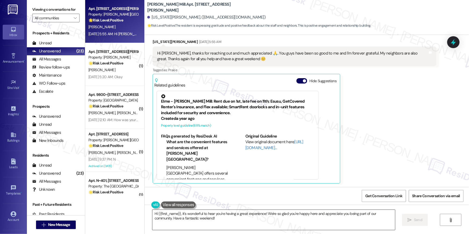
click at [282, 219] on textarea "Hi {{first_name}}, it's wonderful to hear you're having a great experience! We'…" at bounding box center [273, 220] width 243 height 20
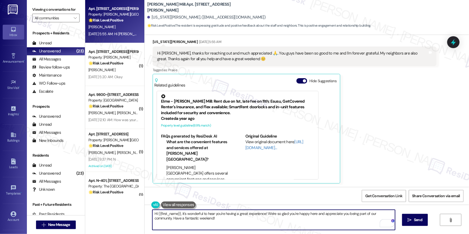
click at [184, 218] on textarea "Hi {{first_name}}, it's wonderful to hear you're having a great experience! We'…" at bounding box center [273, 220] width 243 height 20
type textarea "Hi {{first_name}}, it's wonderful to hear you're having a great experience! We'…"
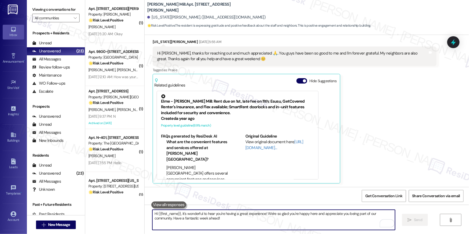
scroll to position [2635, 0]
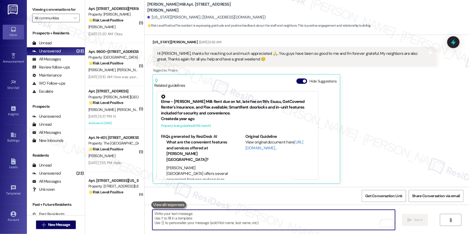
click at [258, 218] on textarea "To enrich screen reader interactions, please activate Accessibility in Grammarl…" at bounding box center [273, 220] width 243 height 20
paste textarea "I hope you don’t mind me asking a quick favor—would you be willing to leave us …"
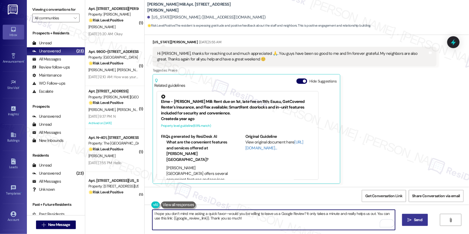
type textarea "I hope you don’t mind me asking a quick favor—would you be willing to leave us …"
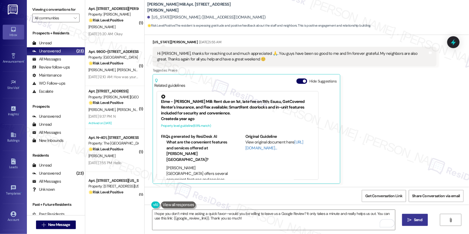
click at [407, 219] on span " Send" at bounding box center [415, 220] width 17 height 6
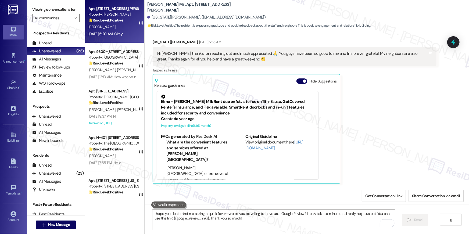
click at [122, 29] on div "[PERSON_NAME]" at bounding box center [113, 27] width 51 height 7
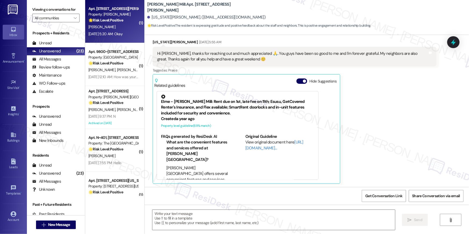
type textarea "Fetching suggested responses. Please feel free to read through the conversation…"
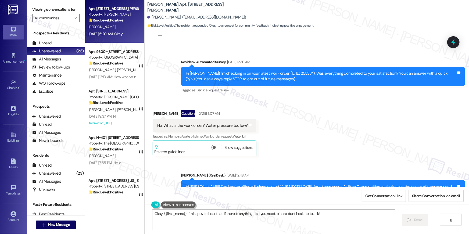
scroll to position [0, 0]
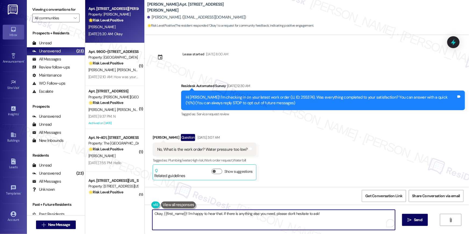
click at [194, 223] on textarea "Okay, {{first_name}}! I'm happy to hear that. If there is anything else you nee…" at bounding box center [273, 220] width 243 height 20
click at [201, 220] on textarea "Okay, {{first_name}}! I'm happy to hear that. If there is anything else you nee…" at bounding box center [273, 220] width 243 height 20
click at [202, 220] on textarea "Okay, {{first_name}}! I'm happy to hear that. If there is anything else you nee…" at bounding box center [273, 220] width 243 height 20
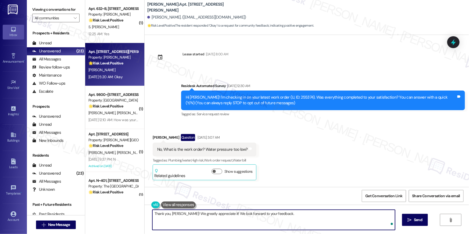
type textarea "Thank you, [PERSON_NAME]! We greatly appreciate it! We look forward to your fee…"
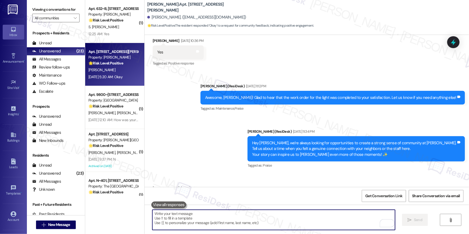
scroll to position [1827, 0]
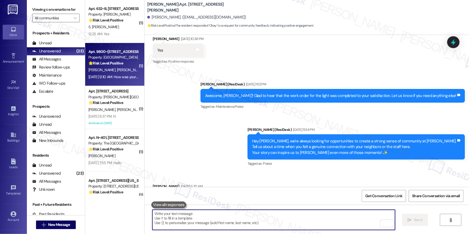
click at [128, 62] on div "🌟 Risk Level: Positive The resident is responding to a community engagement mes…" at bounding box center [113, 63] width 50 height 6
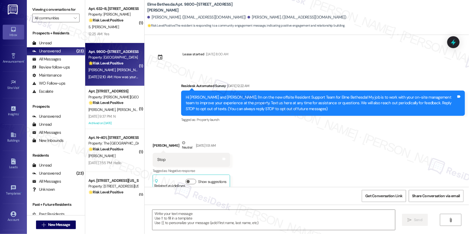
scroll to position [2251, 0]
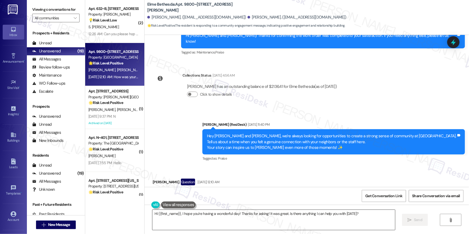
click at [224, 228] on textarea "Hi {{first_name}}, I hope you're having a wonderful day! Thanks for asking! It …" at bounding box center [273, 220] width 243 height 20
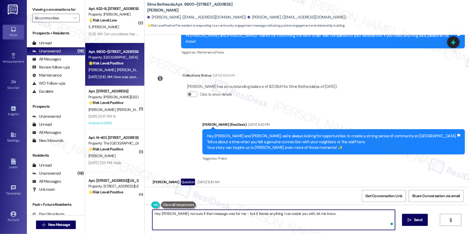
type textarea "Hey [PERSON_NAME], not sure if that message was for me - but if there's anythin…"
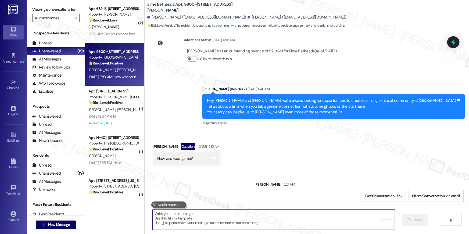
scroll to position [2288, 0]
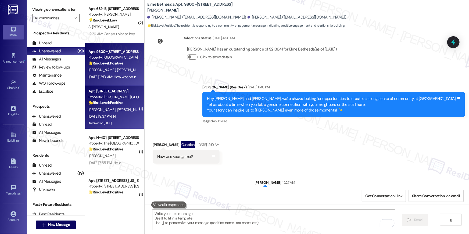
click at [117, 109] on div "[PERSON_NAME] [PERSON_NAME]" at bounding box center [113, 109] width 51 height 7
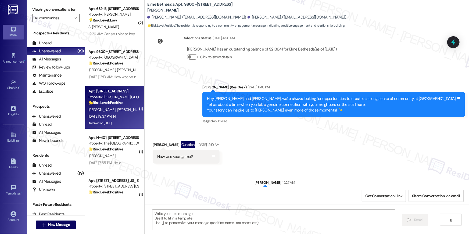
type textarea "Fetching suggested responses. Please feel free to read through the conversation…"
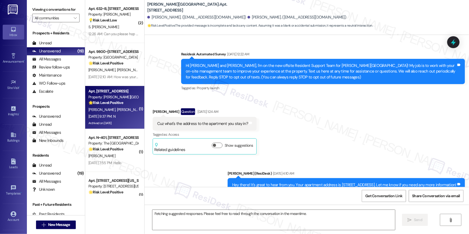
scroll to position [3660, 0]
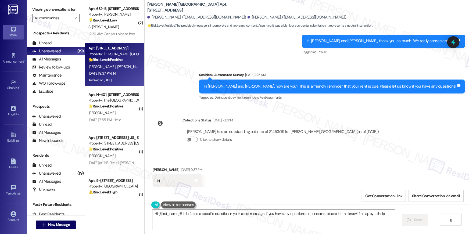
type textarea "Hi {{first_name}}! I don't see a specific question in your latest message. If y…"
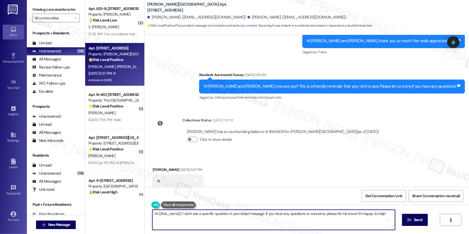
click at [247, 219] on textarea "Hi {{first_name}}! I don't see a specific question in your latest message. If y…" at bounding box center [273, 220] width 243 height 20
click at [412, 218] on span " Send" at bounding box center [415, 220] width 17 height 6
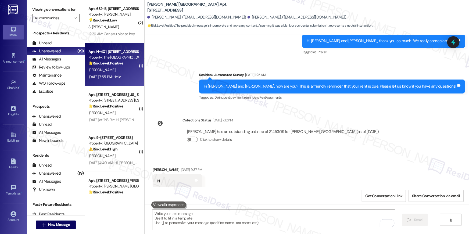
click at [108, 82] on div "Apt. N~401, [STREET_ADDRESS] Property: The Wellington 🌟 Risk Level: Positive Th…" at bounding box center [114, 64] width 59 height 43
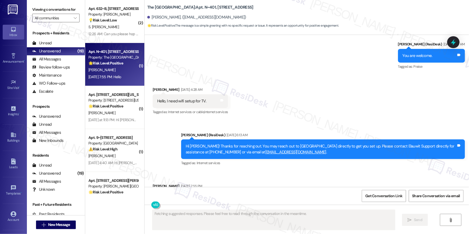
scroll to position [2085, 0]
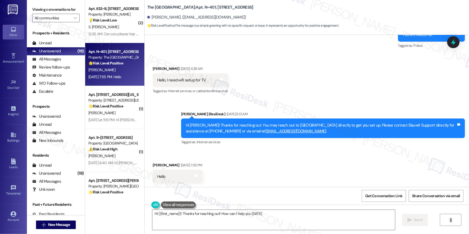
type textarea "Hi {{first_name}}! Thanks for reaching out! How can I help you [DATE]?"
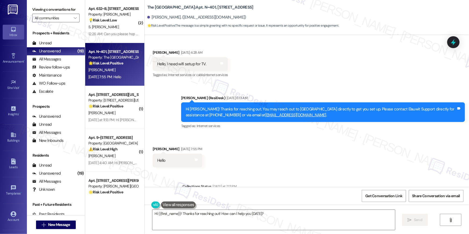
scroll to position [2135, 0]
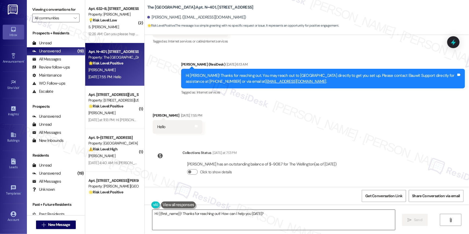
click at [232, 225] on textarea "Hi {{first_name}}! Thanks for reaching out! How can I help you today?" at bounding box center [273, 220] width 243 height 20
click at [408, 222] on icon "" at bounding box center [410, 220] width 4 height 4
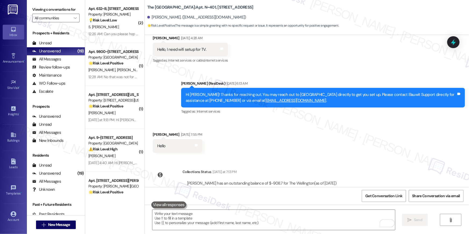
scroll to position [2172, 0]
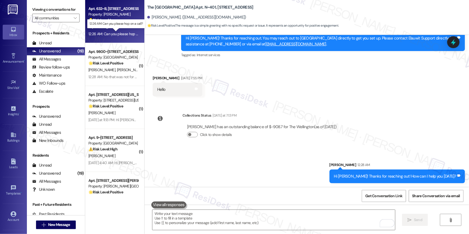
click at [132, 31] on div "12:26 AM: Can you please hop on a call? 12:26 AM: Can you please hop on a call?" at bounding box center [119, 33] width 62 height 5
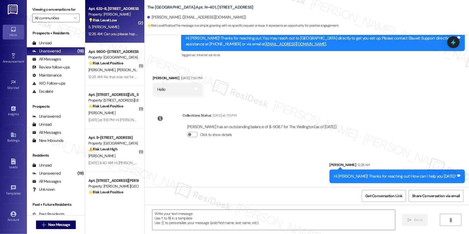
type textarea "Fetching suggested responses. Please feel free to read through the conversation…"
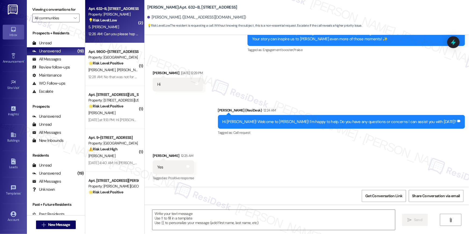
scroll to position [158, 0]
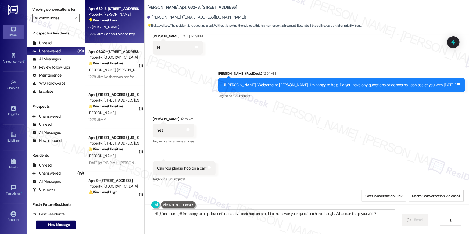
click at [291, 220] on textarea "Hi {{first_name}}! I'm happy to help, but unfortunately, I can't hop on a call.…" at bounding box center [273, 220] width 243 height 20
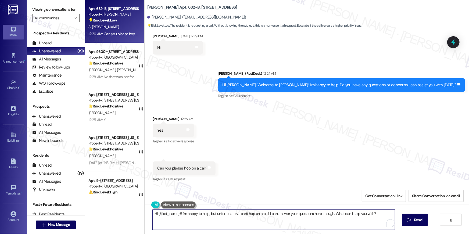
paste textarea ", I am sorry but I am unable to make or receive calls to this number. Is there …"
type textarea "Hi {{first_name}}, I am sorry but I am unable to make or receive calls to this …"
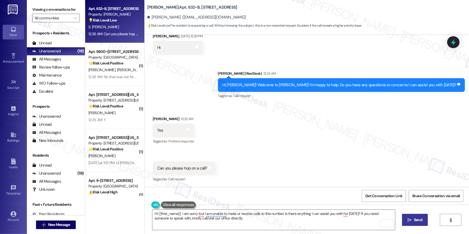
click at [415, 218] on span "Send" at bounding box center [418, 220] width 8 height 6
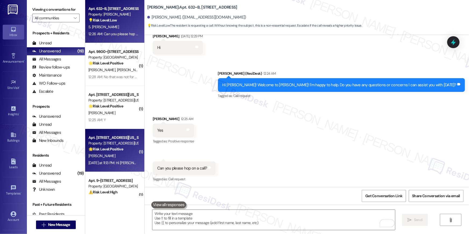
click at [113, 153] on div "B. Henderson" at bounding box center [113, 156] width 51 height 7
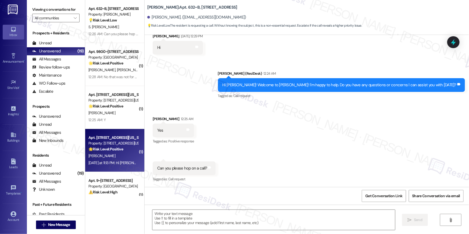
type textarea "Fetching suggested responses. Please feel free to read through the conversation…"
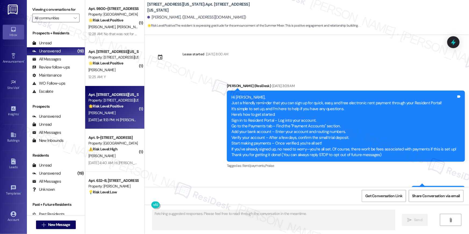
scroll to position [2880, 0]
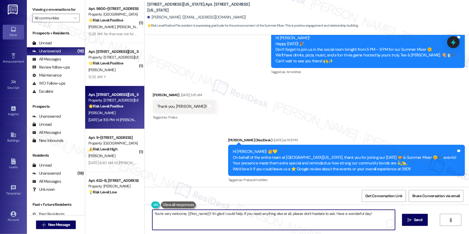
click at [220, 213] on textarea "You're very welcome, {{first_name}}! I'm glad I could help. If you need anythin…" at bounding box center [273, 220] width 243 height 20
type textarea "Thank you and have a nice day!"
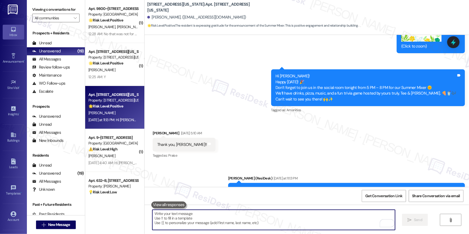
scroll to position [2818, 0]
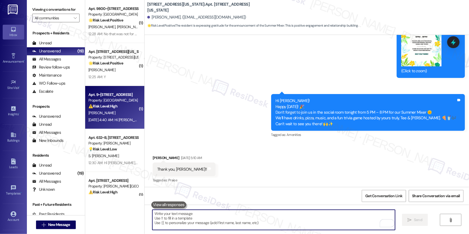
click at [127, 120] on div "Aug 24, 2025 at 4:40 AM: Hi Maria , thank you for bringing this important matte…" at bounding box center [379, 119] width 583 height 5
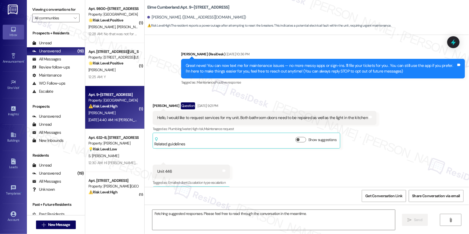
scroll to position [12790, 0]
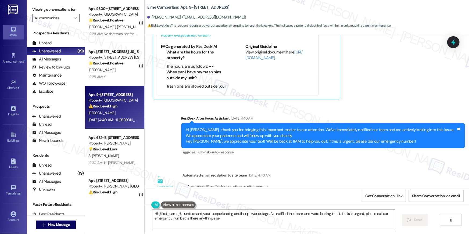
type textarea "Hi {{first_name}}, I understand you're experiencing another power outage. I've …"
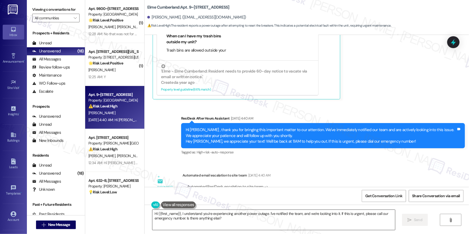
click at [189, 215] on textarea "Hi {{first_name}}, I understand you're experiencing another power outage. I've …" at bounding box center [273, 220] width 243 height 20
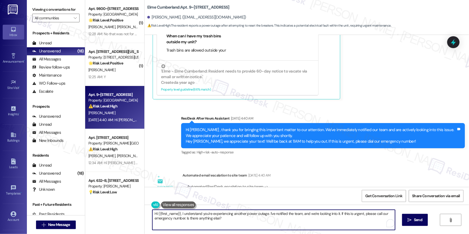
click at [197, 214] on textarea "Hi {{first_name}}, I understand you're experiencing another power outage. I've …" at bounding box center [273, 220] width 243 height 20
click at [187, 213] on textarea "Hi {{first_name}}, I understand you're experiencing another power outage. I've …" at bounding box center [273, 220] width 243 height 20
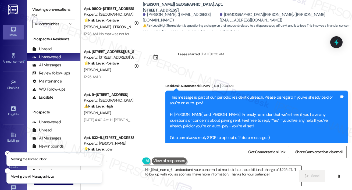
drag, startPoint x: 0, startPoint y: 0, endPoint x: 175, endPoint y: 169, distance: 243.2
click at [193, 177] on textarea "Hi {{first_name}}, I understand your concern. Let me look into the additional c…" at bounding box center [222, 176] width 158 height 20
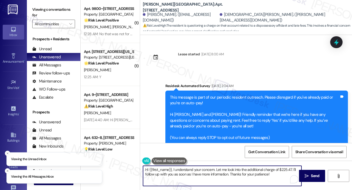
click at [175, 169] on textarea "Hi {{first_name}}, I understand your concern. Let me look into the additional c…" at bounding box center [222, 176] width 158 height 20
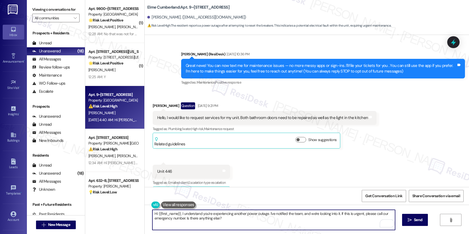
click at [189, 215] on textarea "Hi {{first_name}}, I understand you're experiencing another power outage. I've …" at bounding box center [273, 220] width 243 height 20
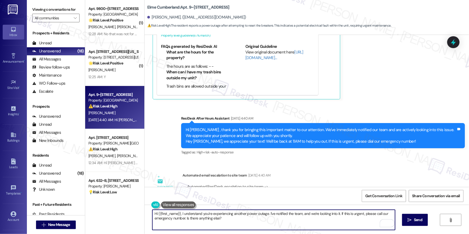
scroll to position [36, 0]
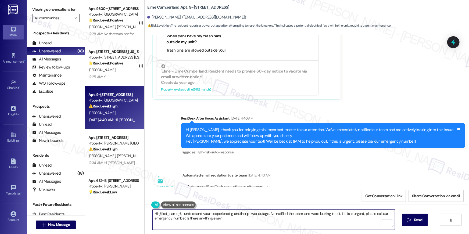
click at [189, 212] on textarea "Hi {{first_name}}, I understand you're experiencing another power outage. I've …" at bounding box center [273, 220] width 243 height 20
drag, startPoint x: 178, startPoint y: 211, endPoint x: 318, endPoint y: 230, distance: 141.0
click at [315, 232] on div "Hi {{first_name}}, I understand you're experiencing another power outage. I've …" at bounding box center [307, 225] width 324 height 40
type textarea "Hi {{first_name}}, I am sorry to hear about the power outage over the weekend. …"
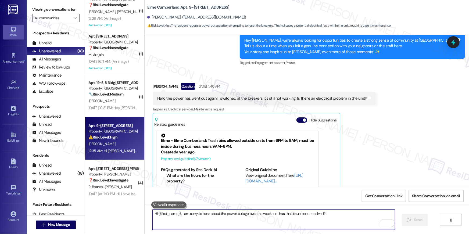
scroll to position [449, 0]
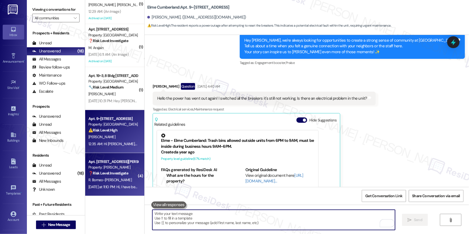
click at [118, 167] on div "Property: Elme Conyers" at bounding box center [113, 168] width 50 height 6
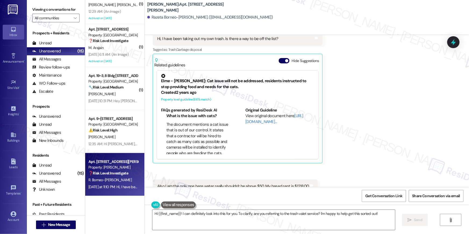
scroll to position [4202, 0]
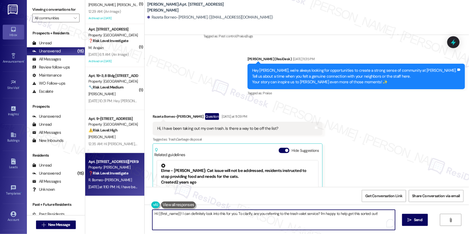
click at [199, 218] on textarea "Hi {{first_name}}! I can definitely look into this for you. To clarify, are you…" at bounding box center [273, 220] width 243 height 20
drag, startPoint x: 181, startPoint y: 214, endPoint x: 193, endPoint y: 226, distance: 16.5
click at [193, 226] on textarea "Hi {{first_name}}! I can definitely look into this for you. To clarify, are you…" at bounding box center [273, 220] width 243 height 20
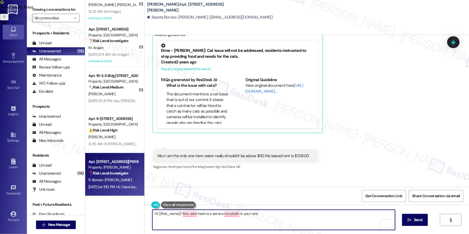
scroll to position [1, 0]
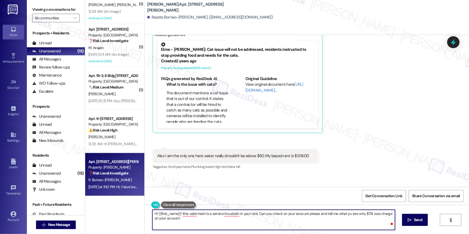
type textarea "Hi {{first_name}}! Ithe valet trash is a service incudedn in your rent. Can you…"
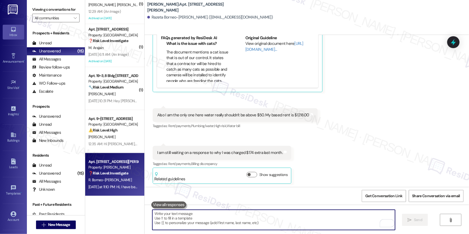
scroll to position [4393, 0]
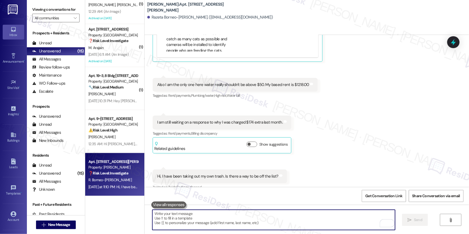
click at [348, 214] on textarea "To enrich screen reader interactions, please activate Accessibility in Grammarl…" at bounding box center [273, 220] width 243 height 20
paste textarea "Hi {{first_name}}! The valet trash service is included in your rent. Could you …"
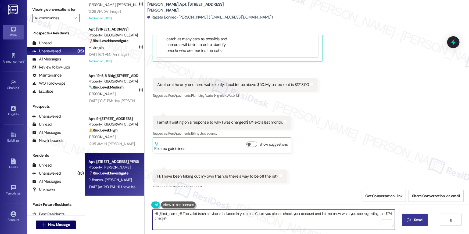
type textarea "Hi {{first_name}}! The valet trash service is included in your rent. Could you …"
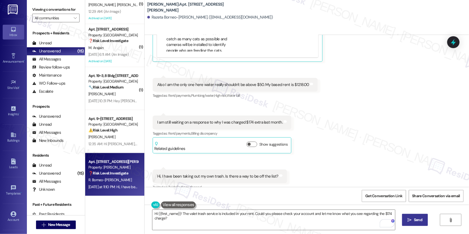
click at [410, 218] on icon "" at bounding box center [410, 220] width 4 height 4
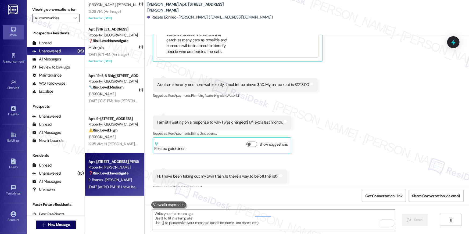
scroll to position [4393, 0]
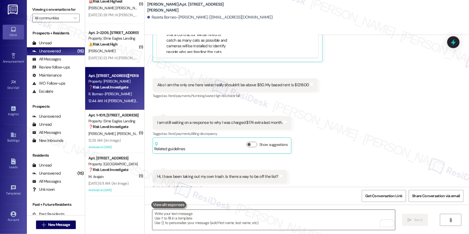
click at [206, 217] on textarea "To enrich screen reader interactions, please activate Accessibility in Grammarl…" at bounding box center [273, 220] width 243 height 20
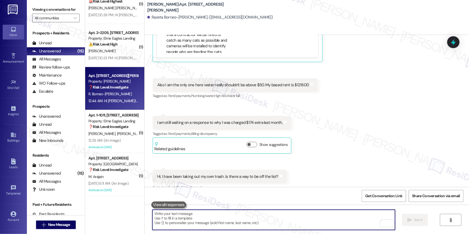
click at [207, 215] on textarea "To enrich screen reader interactions, please activate Accessibility in Grammarl…" at bounding box center [273, 220] width 243 height 20
paste textarea "Hi {{first_name}}! I’d be happy to look into this for you. You should be able t…"
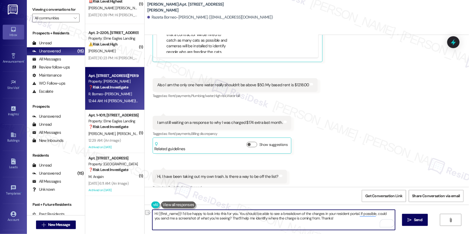
drag, startPoint x: 173, startPoint y: 213, endPoint x: 146, endPoint y: 211, distance: 26.9
click at [149, 211] on div "Hi {{first_name}}! I’d be happy to look into this for you. You should be able t…" at bounding box center [270, 220] width 243 height 21
type textarea "I’d be happy to look into this for you. You should be able to see a breakdown o…"
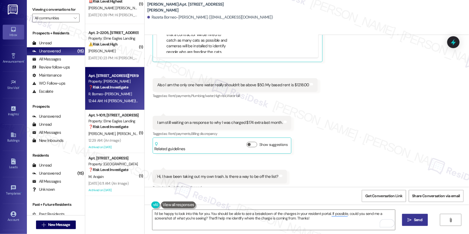
click at [408, 218] on icon "" at bounding box center [410, 220] width 4 height 4
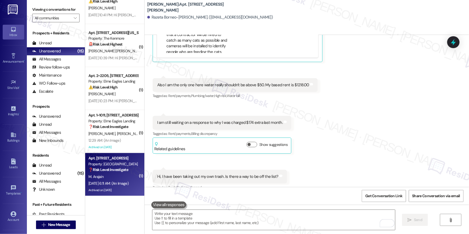
click at [120, 163] on div "Property: Elme Druid Hills" at bounding box center [113, 164] width 50 height 6
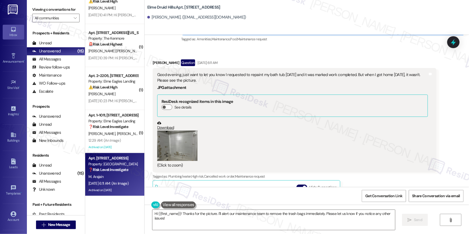
scroll to position [11026, 0]
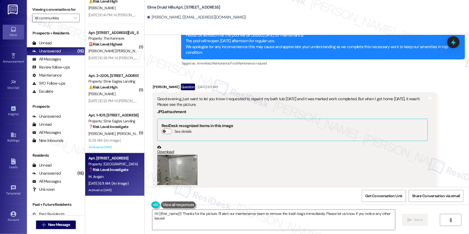
click at [179, 155] on button "Zoom image" at bounding box center [177, 170] width 40 height 30
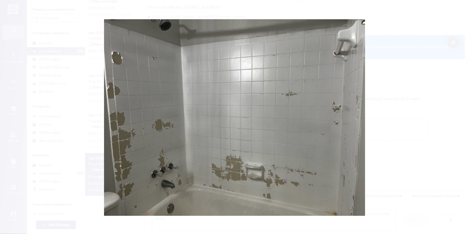
click at [355, 114] on button "Unzoom image" at bounding box center [234, 117] width 469 height 234
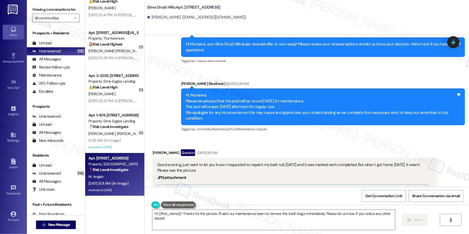
scroll to position [10920, 0]
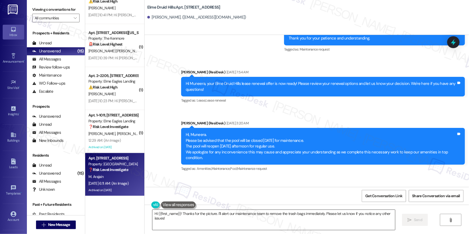
click at [212, 216] on textarea "Hi {{first_name}}! Thanks for the picture. I'll alert our maintenance team to r…" at bounding box center [273, 220] width 243 height 20
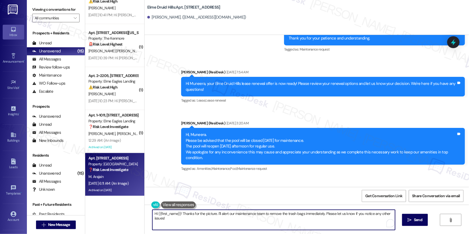
click at [237, 217] on textarea "Hi {{first_name}}! Thanks for the picture. I'll alert our maintenance team to r…" at bounding box center [273, 220] width 243 height 20
click at [225, 225] on textarea "Hi {{first_name}}! Thanks for the picture. I'll alert our maintenance team to r…" at bounding box center [273, 220] width 243 height 20
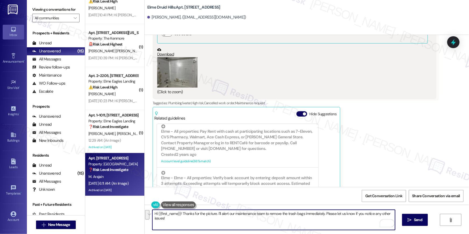
scroll to position [205, 0]
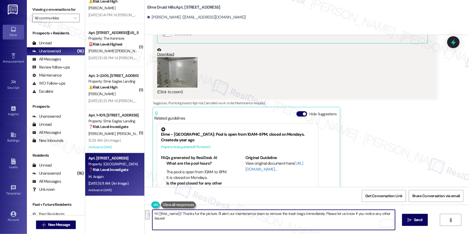
click at [242, 222] on textarea "Hi {{first_name}}! Thanks for the picture. I'll alert our maintenance team to r…" at bounding box center [273, 220] width 243 height 20
click at [232, 217] on textarea "Hi {{first_name}}! Thanks for the picture. I'll alert our maintenance team to r…" at bounding box center [273, 220] width 243 height 20
drag, startPoint x: 216, startPoint y: 214, endPoint x: 237, endPoint y: 224, distance: 22.7
click at [237, 224] on textarea "Hi {{first_name}}! Thanks for the picture. I'll alert our maintenance team to r…" at bounding box center [273, 220] width 243 height 20
click at [217, 221] on textarea "Hi {{first_name}}! Thanks for the picture. I'll alert our maintenance team to r…" at bounding box center [273, 220] width 243 height 20
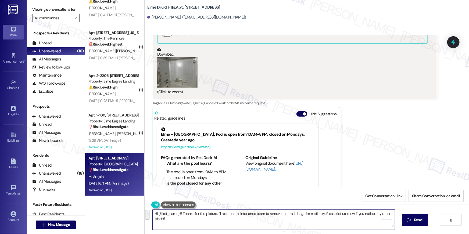
drag, startPoint x: 216, startPoint y: 213, endPoint x: 222, endPoint y: 221, distance: 9.8
click at [222, 221] on textarea "Hi {{first_name}}! Thanks for the picture. I'll alert our maintenance team to r…" at bounding box center [273, 220] width 243 height 20
type textarea "Hi {{first_name}}! Thanks for the picture. I will check this with the site team…"
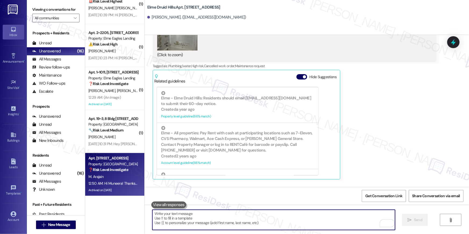
scroll to position [11161, 0]
click at [234, 218] on textarea "To enrich screen reader interactions, please activate Accessibility in Grammarl…" at bounding box center [273, 220] width 243 height 20
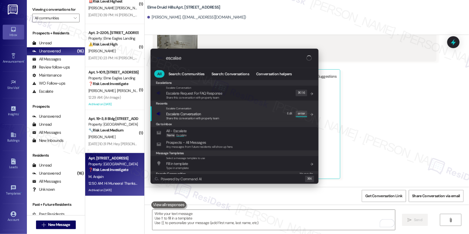
type input "escalae"
click at [197, 113] on span "Escalate Conversation" at bounding box center [183, 114] width 35 height 5
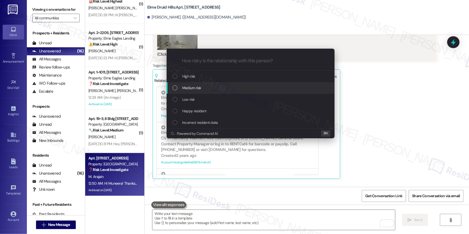
click at [191, 89] on span "Medium risk" at bounding box center [191, 88] width 19 height 6
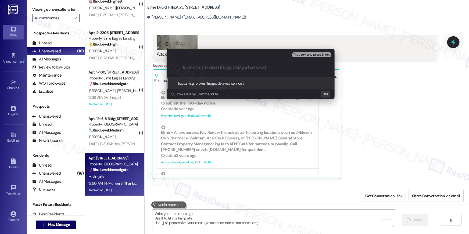
type input "t"
type input "Tub repair status update"
paste input "Tub repair status update"
drag, startPoint x: 219, startPoint y: 69, endPoint x: 236, endPoint y: 68, distance: 17.8
click at [237, 68] on div ".cls-1{fill:#0a055f;}.cls-2{fill:#0cc4c4;} resideskLogoBlueOrange Tub repair st…" at bounding box center [251, 67] width 168 height 19
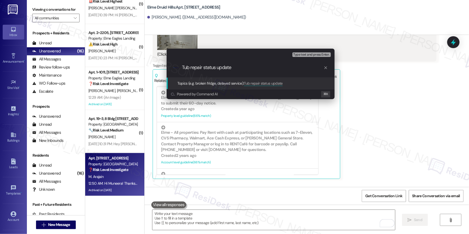
drag, startPoint x: 237, startPoint y: 67, endPoint x: 204, endPoint y: 68, distance: 33.1
click at [204, 68] on input "Tub repair status update" at bounding box center [253, 68] width 142 height 6
type input "Tub repair follow-up"
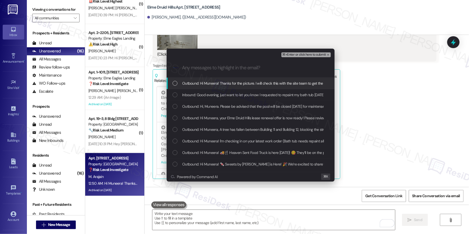
click at [226, 86] on span "Outbound: Hi Muneera! Thanks for the picture. I will check this with the site t…" at bounding box center [263, 83] width 162 height 6
click at [223, 98] on div "Inbound: Good evening, just want to let you know I requested to repaint my bath…" at bounding box center [251, 95] width 168 height 12
click at [307, 56] on span "⌘+Enter or click here to submit" at bounding box center [304, 55] width 44 height 4
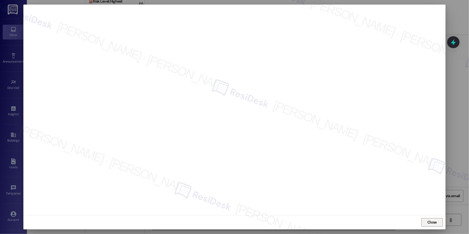
click at [432, 220] on span "Close" at bounding box center [431, 223] width 9 height 6
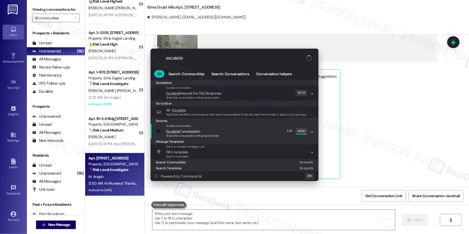
type input "escalate"
click at [253, 131] on div "Escalate Conversation Escalate Conversation Share this conversation with proper…" at bounding box center [234, 131] width 157 height 15
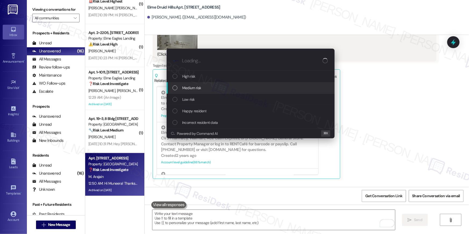
click at [209, 92] on div "Medium risk" at bounding box center [251, 88] width 168 height 12
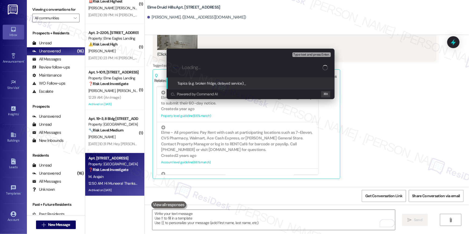
paste input "Tub repair follow-up"
type input "Tub repair follow-up"
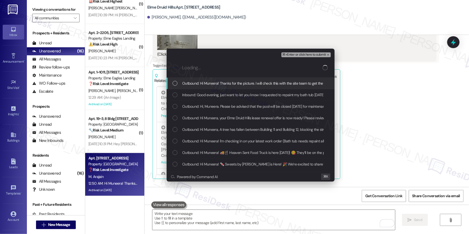
click at [207, 88] on div "Outbound: Hi Muneera! Thanks for the picture. I will check this with the site t…" at bounding box center [251, 84] width 168 height 12
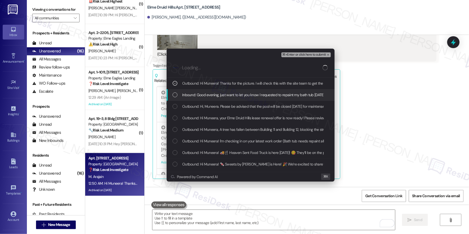
click at [207, 95] on span "Inbound: Good evening, just want to let you know I requested to repaint my bath…" at bounding box center [328, 95] width 293 height 6
click at [307, 55] on span "⌘+Enter or click here to submit" at bounding box center [304, 55] width 44 height 4
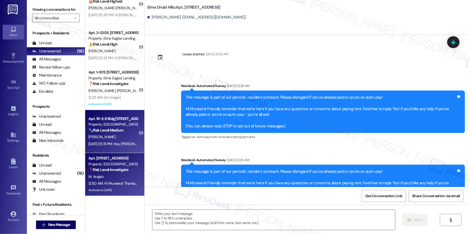
scroll to position [11123, 0]
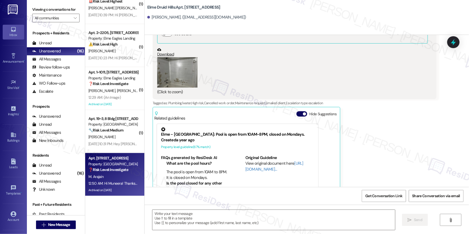
click at [117, 138] on div "[PERSON_NAME]" at bounding box center [113, 137] width 51 height 7
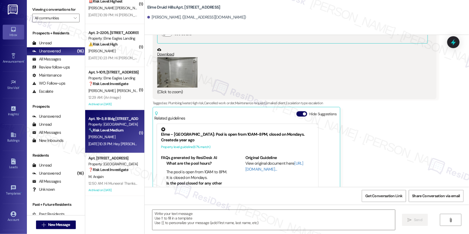
type textarea "Fetching suggested responses. Please feel free to read through the conversation…"
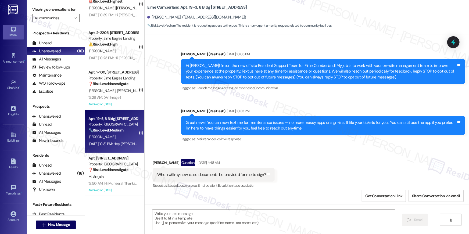
scroll to position [7491, 0]
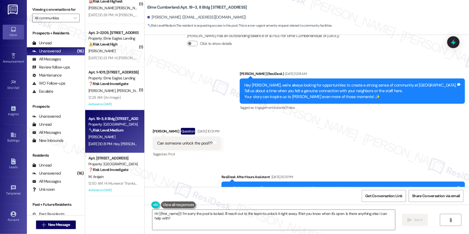
click at [220, 162] on div "Sent via SMS ResiDesk After Hours Assistant Aug 24, 2025 at 10:31 PM Hey Carla,…" at bounding box center [307, 184] width 324 height 45
click at [220, 225] on textarea "Hi {{first_name}}! I'm sorry the pool is locked. I'll reach out to the team to …" at bounding box center [273, 220] width 243 height 20
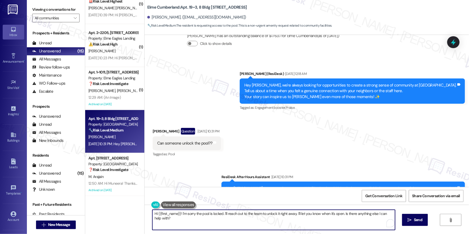
click at [269, 223] on textarea "Hi {{first_name}}! I'm sorry the pool is locked. I'll reach out to the team to …" at bounding box center [273, 220] width 243 height 20
drag, startPoint x: 260, startPoint y: 214, endPoint x: 302, endPoint y: 232, distance: 45.7
click at [302, 232] on div "Hi {{first_name}}! I'm sorry the pool is locked. I'll reach out to the team to …" at bounding box center [307, 225] width 324 height 40
type textarea "Hi {{first_name}}! I'm sorry the pool is locked. I'll reach out to the team abo…"
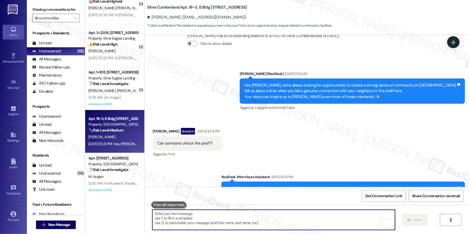
scroll to position [7445, 0]
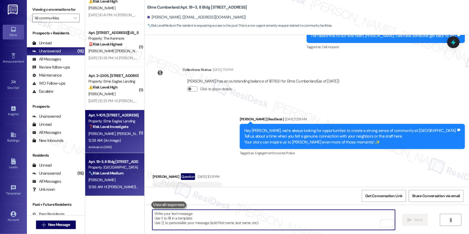
click at [111, 141] on div "12:29 AM: (An Image) 12:29 AM: (An Image)" at bounding box center [104, 140] width 32 height 5
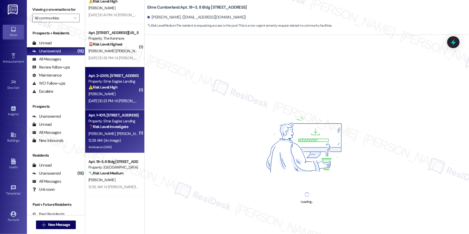
click at [116, 93] on div "W. Parker" at bounding box center [113, 94] width 51 height 7
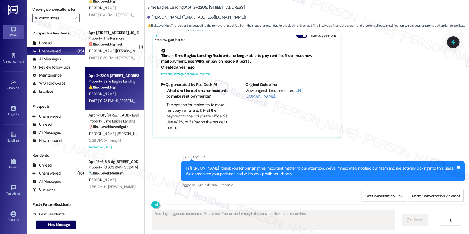
scroll to position [1978, 0]
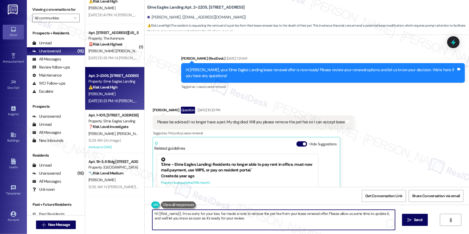
click at [249, 220] on textarea "Hi {{first_name}}, I'm so sorry for your loss. I've made a note to remove the p…" at bounding box center [273, 220] width 243 height 20
drag, startPoint x: 250, startPoint y: 220, endPoint x: 218, endPoint y: 213, distance: 32.3
click at [218, 213] on textarea "Hi {{first_name}}, I'm so sorry for your loss. I've made a note to remove the p…" at bounding box center [273, 220] width 243 height 20
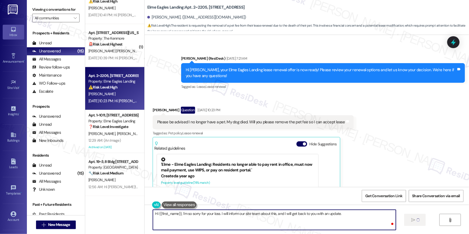
type textarea "Hi {{first_name}}, I'm so sorry for your loss. I will inform our site team abou…"
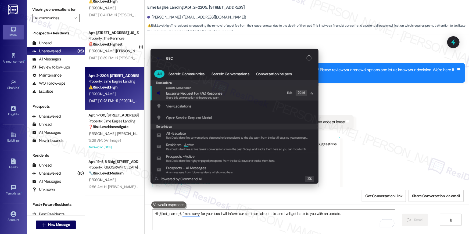
type input "esca"
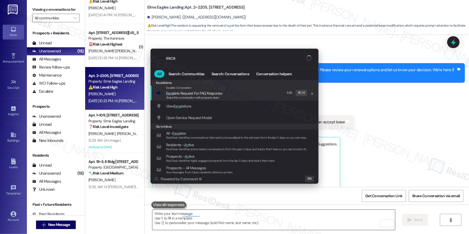
scroll to position [2030, 0]
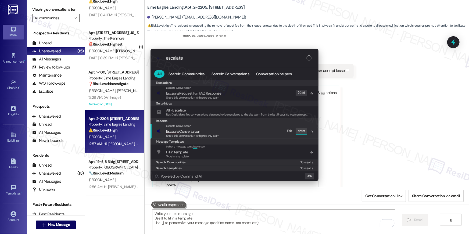
type input "escalate"
click at [186, 135] on span "Share this conversation with property team" at bounding box center [192, 136] width 53 height 4
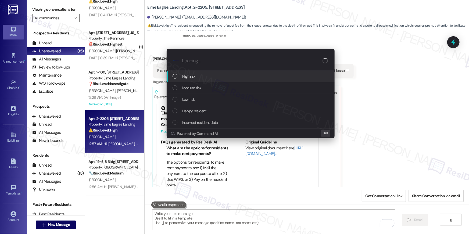
click at [204, 62] on input "Loading..." at bounding box center [252, 61] width 141 height 6
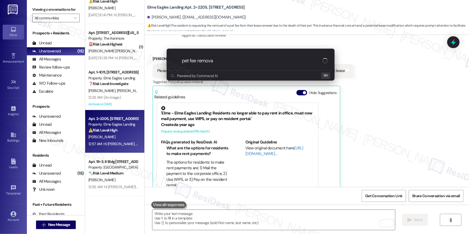
type input "pet fee removal"
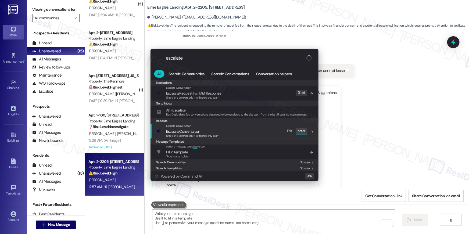
type input "escalate"
click at [204, 133] on span "Escalate Conversation" at bounding box center [192, 131] width 53 height 6
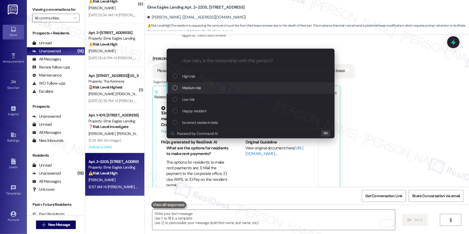
click at [206, 90] on div "Medium risk" at bounding box center [251, 88] width 157 height 6
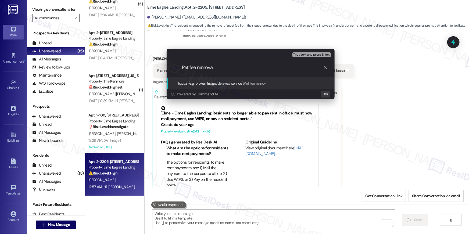
type input "Pet fee removal"
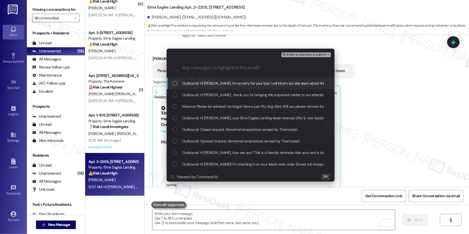
click at [207, 85] on span "Outbound: Hi Wendi, I'm so sorry for your loss. I will inform our site team abo…" at bounding box center [286, 83] width 208 height 6
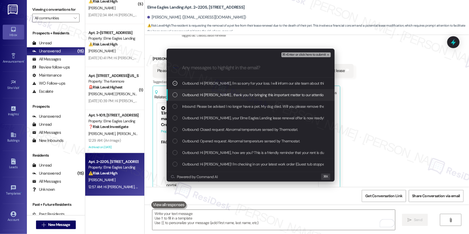
drag, startPoint x: 204, startPoint y: 92, endPoint x: 206, endPoint y: 104, distance: 12.5
click at [204, 92] on span "Outbound: Hi Wendi , thank you for bringing this important matter to our attent…" at bounding box center [362, 95] width 361 height 6
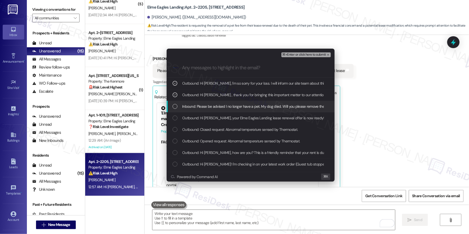
drag, startPoint x: 206, startPoint y: 104, endPoint x: 209, endPoint y: 107, distance: 3.6
click at [206, 104] on span "Inbound: Please be advised I no longer have a pet. My dog died. Will you please…" at bounding box center [276, 106] width 188 height 6
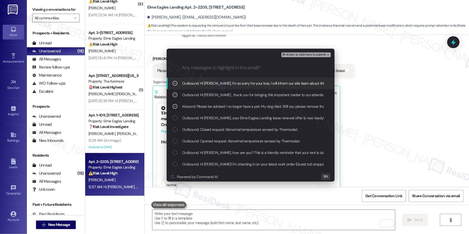
click at [298, 53] on span "⌘+Enter or click here to submit" at bounding box center [304, 55] width 44 height 4
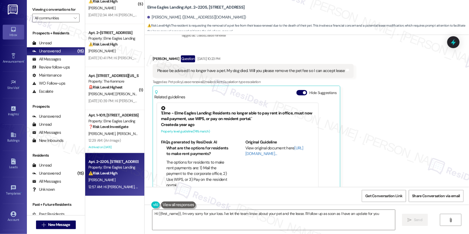
type textarea "Hi {{first_name}}, I'm very sorry for your loss. I've let the team know about y…"
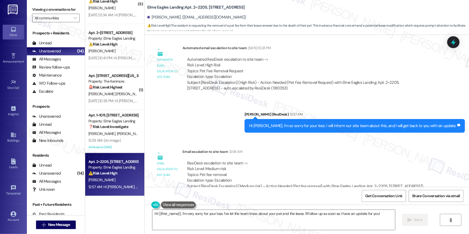
scroll to position [2251, 0]
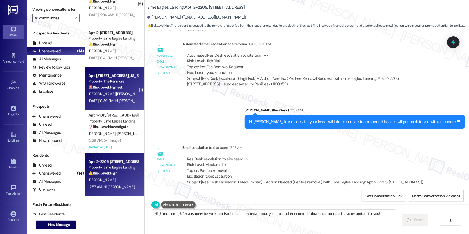
click at [113, 95] on span "M. Medina Enriquez" at bounding box center [115, 94] width 55 height 5
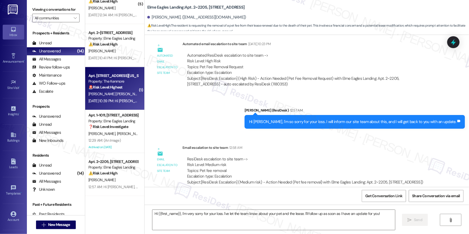
type textarea "Fetching suggested responses. Please feel free to read through the conversation…"
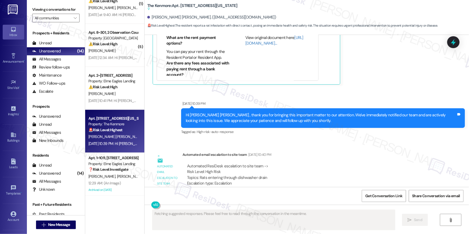
scroll to position [406, 0]
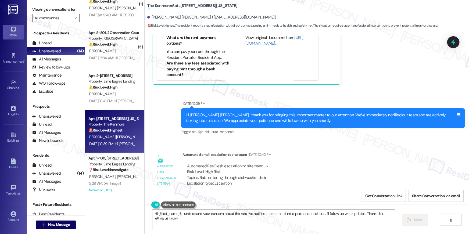
type textarea "Hi {{first_name}}, I understand your concern about the rats. I've notified the …"
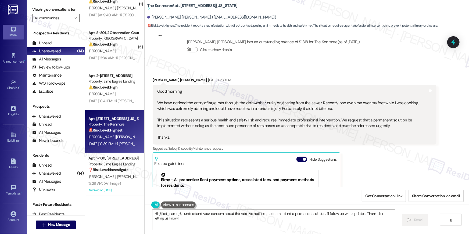
scroll to position [2398, 0]
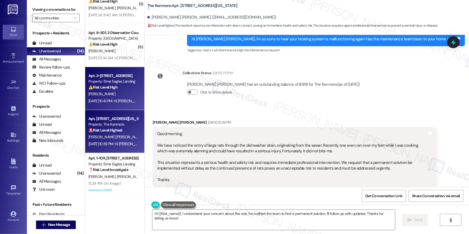
click at [93, 90] on div "Apt. 2~1204, 860 Rock Quarry Road Property: Elme Eagles Landing ⚠️ Risk Level: …" at bounding box center [113, 82] width 51 height 18
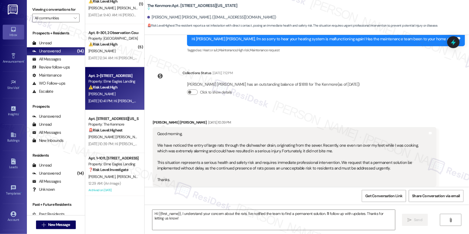
type textarea "Fetching suggested responses. Please feel free to read through the conversation…"
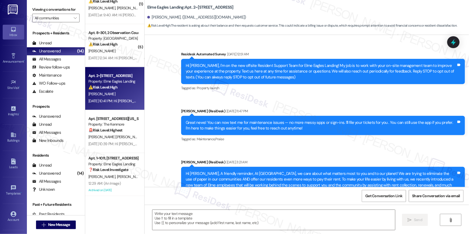
type textarea "Fetching suggested responses. Please feel free to read through the conversation…"
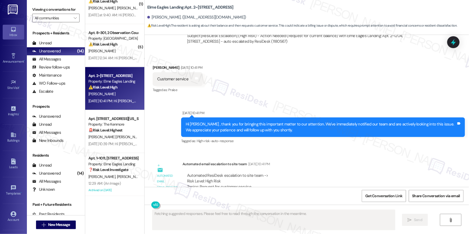
scroll to position [1971, 0]
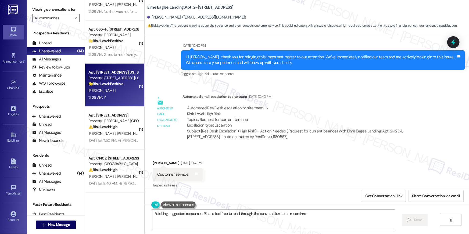
scroll to position [268, 0]
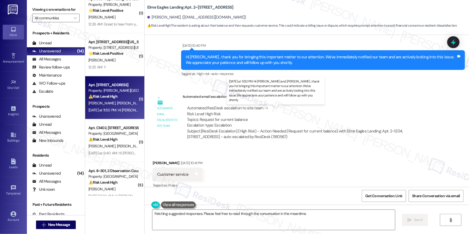
click at [105, 108] on div "[DATE] at 11:50 PM: Hi [PERSON_NAME] and [PERSON_NAME] , thank you for bringing…" at bounding box center [291, 110] width 407 height 5
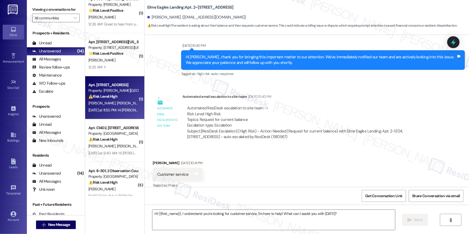
type textarea "Fetching suggested responses. Please feel free to read through the conversation…"
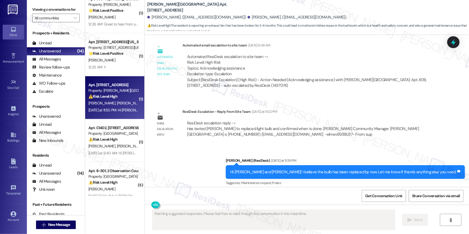
scroll to position [1196, 0]
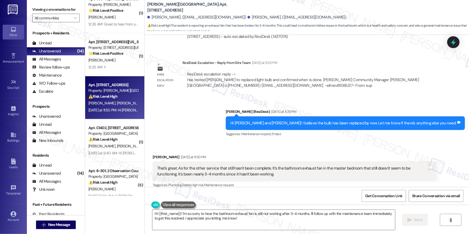
click at [257, 232] on div "Hi {{first_name}}! I'm so sorry to hear the bathroom exhaust fan is still not w…" at bounding box center [307, 225] width 324 height 40
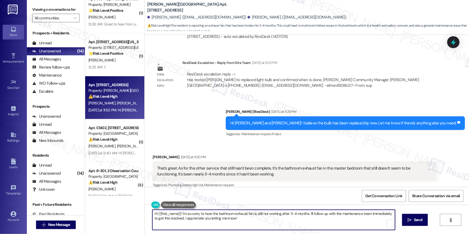
click at [222, 225] on textarea "Hi {{first_name}}! I'm so sorry to hear the bathroom exhaust fan is still not w…" at bounding box center [273, 220] width 243 height 20
drag, startPoint x: 242, startPoint y: 221, endPoint x: 279, endPoint y: 213, distance: 37.2
click at [279, 213] on textarea "Hi {{first_name}}! I'm so sorry to hear the bathroom exhaust fan is still not w…" at bounding box center [273, 220] width 243 height 20
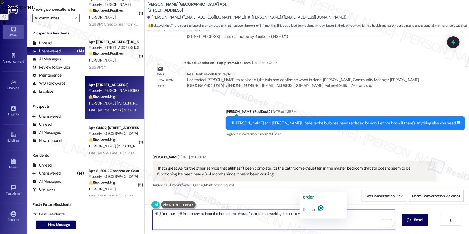
click at [310, 214] on textarea "Hi {{first_name}}! I'm so sorry to hear the bathroom exhaust fan is still not w…" at bounding box center [273, 220] width 243 height 20
click at [326, 215] on textarea "Hi {{first_name}}! I'm so sorry to hear the bathroom exhaust fan is still not w…" at bounding box center [273, 220] width 243 height 20
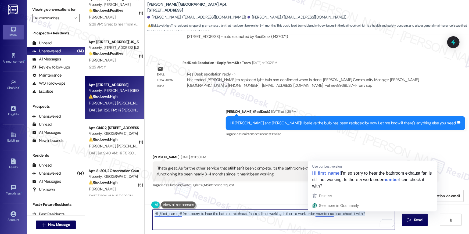
click at [317, 214] on textarea "Hi {{first_name}}! I'm so sorry to hear the bathroom exhaust fan is still not w…" at bounding box center [273, 220] width 243 height 20
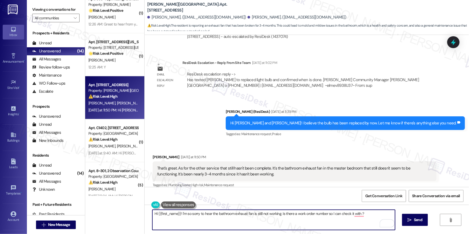
click at [371, 214] on textarea "Hi {{first_name}}! I'm so sorry to hear the bathroom exhaust fan is still not w…" at bounding box center [273, 220] width 243 height 20
type textarea "Hi {{first_name}}! I'm so sorry to hear the bathroom exhaust fan is still not w…"
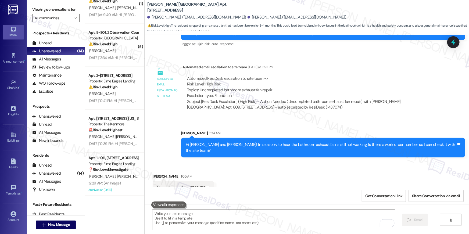
scroll to position [363, 0]
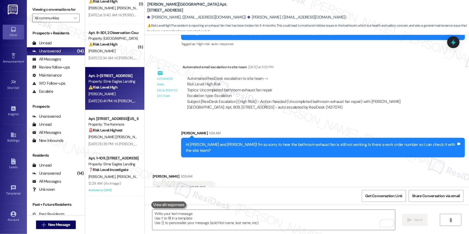
click at [110, 84] on div "Property: Elme Eagles Landing" at bounding box center [113, 82] width 50 height 6
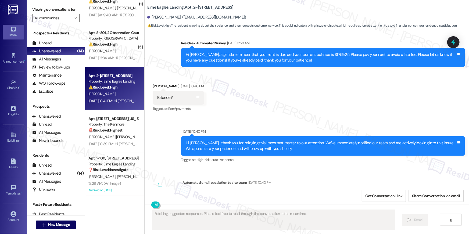
scroll to position [2111, 0]
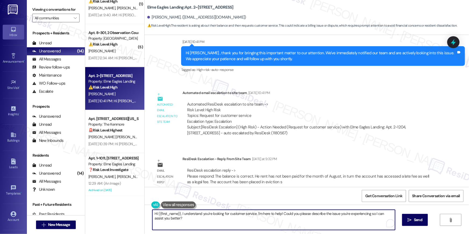
drag, startPoint x: 179, startPoint y: 213, endPoint x: 184, endPoint y: 229, distance: 16.9
click at [184, 229] on textarea "Hi {{first_name}}, I understand you're looking for customer service. I'm here t…" at bounding box center [273, 220] width 243 height 20
click at [177, 222] on textarea "Hi {{first_name}}, I understand you're looking for customer service. I'm here t…" at bounding box center [273, 220] width 243 height 20
drag, startPoint x: 178, startPoint y: 214, endPoint x: 184, endPoint y: 224, distance: 11.1
click at [183, 224] on textarea "Hi {{first_name}}, I understand you're looking for customer service. I'm here t…" at bounding box center [273, 220] width 243 height 20
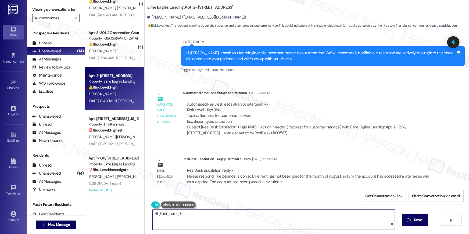
paste textarea "The site team sent an update: the balance is correct. August rent has not been …"
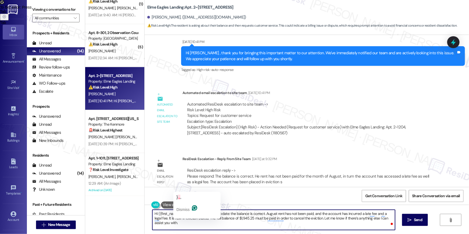
click at [178, 214] on textarea "Hi {{first_name}},, The site team sent an update: the balance is correct. Augus…" at bounding box center [273, 220] width 243 height 20
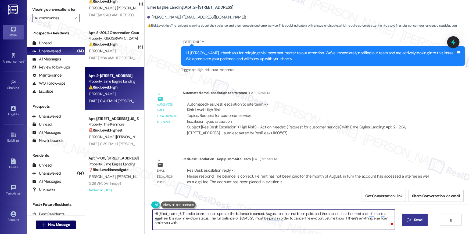
type textarea "Hi {{first_name}}, The site team sent an update: the balance is correct. August…"
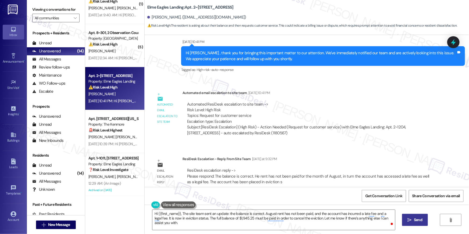
click at [412, 221] on span " Send" at bounding box center [415, 220] width 17 height 6
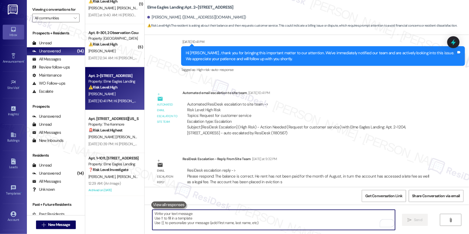
click at [247, 226] on textarea "To enrich screen reader interactions, please activate Accessibility in Grammarl…" at bounding box center [273, 220] width 243 height 20
paste textarea "The site team sent an update: the balance is correct. August rent has not been …"
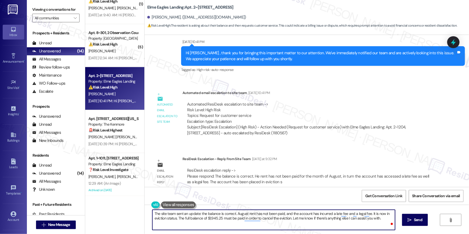
click at [152, 215] on textarea "The site team sent an update: the balance is correct. August rent has not been …" at bounding box center [273, 220] width 243 height 20
type textarea "Hi, Kelsie. The site team sent an update: the balance is correct. August rent h…"
click at [421, 225] on button " Send" at bounding box center [415, 220] width 26 height 12
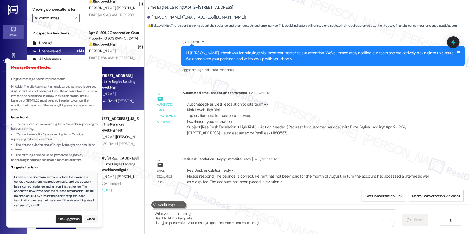
click at [67, 217] on button "Use Suggestion" at bounding box center [69, 219] width 27 height 8
type textarea "Hi, Kelsie. The site team sent an update: the balance is correct. August rent h…"
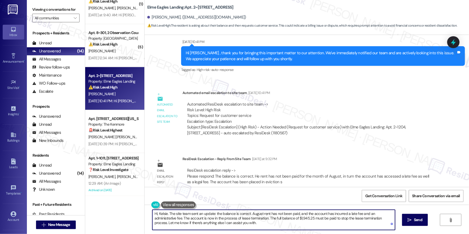
click at [235, 221] on textarea "Hi, Kelsie. The site team sent an update: the balance is correct. August rent h…" at bounding box center [273, 220] width 243 height 20
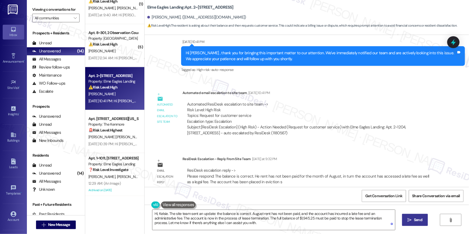
click at [409, 223] on button " Send" at bounding box center [415, 220] width 26 height 12
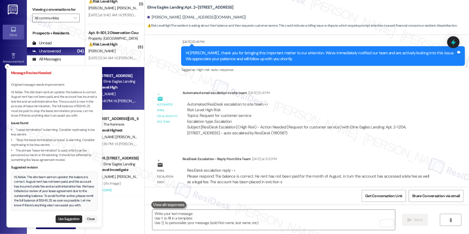
click at [66, 217] on button "Use Suggestion" at bounding box center [69, 219] width 27 height 8
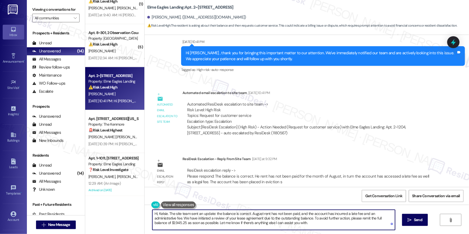
drag, startPoint x: 280, startPoint y: 223, endPoint x: 281, endPoint y: 228, distance: 4.6
click at [280, 223] on textarea "Hi, Kelsie. The site team sent an update: the balance is correct. August rent h…" at bounding box center [273, 220] width 243 height 20
click at [166, 213] on textarea "Hi, Kelsie. The site team sent an update: the balance is correct. August rent h…" at bounding box center [273, 220] width 243 height 20
paste textarea "legal fee. It is now in legal action. The full balance of $1,945.25 must be pai…"
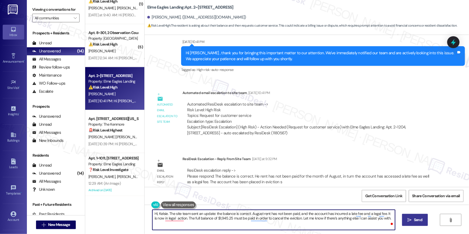
type textarea "Hi, Kelsie. The site team sent an update: the balance is correct. August rent h…"
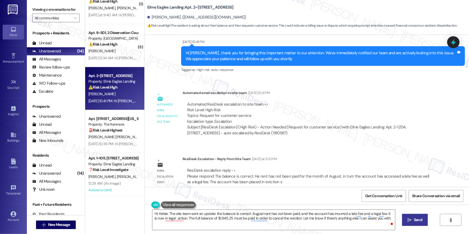
click at [408, 222] on span " Send" at bounding box center [415, 220] width 17 height 6
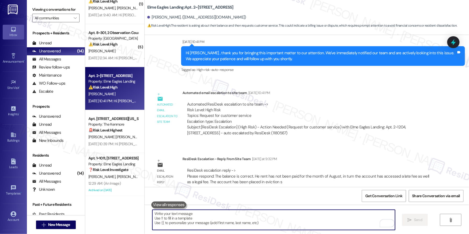
click at [265, 222] on textarea "To enrich screen reader interactions, please activate Accessibility in Grammarl…" at bounding box center [273, 220] width 243 height 20
paste textarea "The site team sent an update: the balance is correct. August rent has not been …"
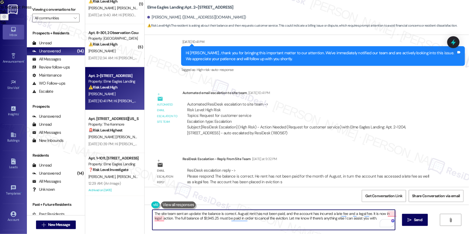
click at [170, 218] on textarea "The site team sent an update: the balance is correct. August rent has not been …" at bounding box center [273, 220] width 243 height 20
click at [171, 218] on textarea "The site team sent an update: the balance is correct. August rent has not been …" at bounding box center [273, 220] width 243 height 20
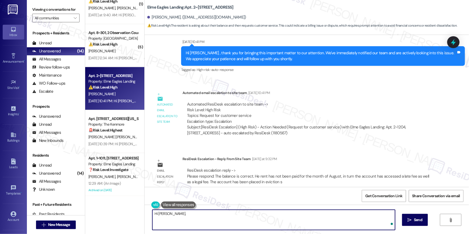
paste textarea "The site team sent an update: the balance is correct. August rent has not been …"
type textarea "Hi Kelsie, The site team sent an update: the balance is correct. August rent ha…"
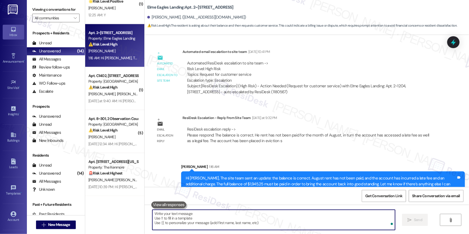
scroll to position [2154, 0]
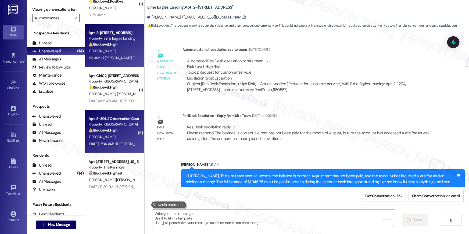
click at [104, 118] on div "Apt. 8~301, 2 Observation Court" at bounding box center [113, 119] width 50 height 6
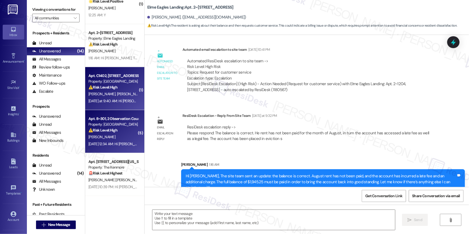
type textarea "Fetching suggested responses. Please feel free to read through the conversation…"
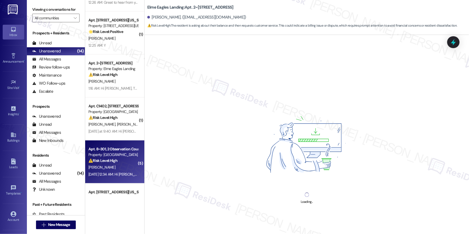
scroll to position [406, 0]
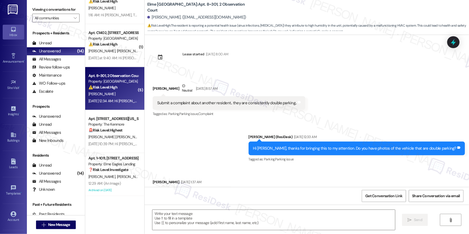
type textarea "Fetching suggested responses. Please feel free to read through the conversation…"
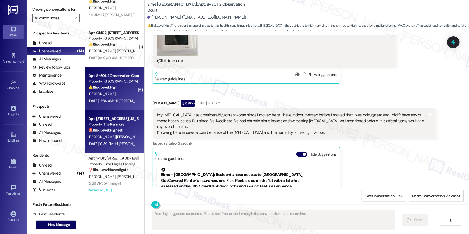
scroll to position [5591, 0]
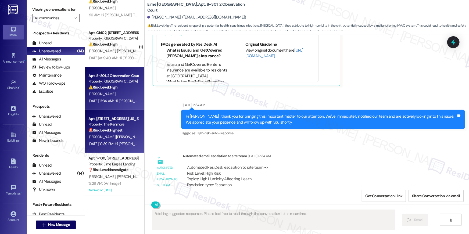
click at [109, 139] on span "M. Medina Enriquez" at bounding box center [115, 137] width 55 height 5
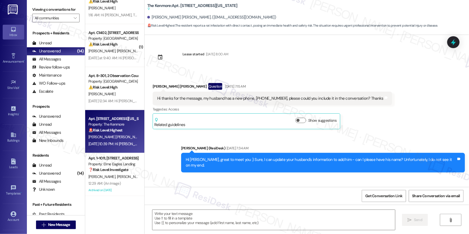
scroll to position [2618, 0]
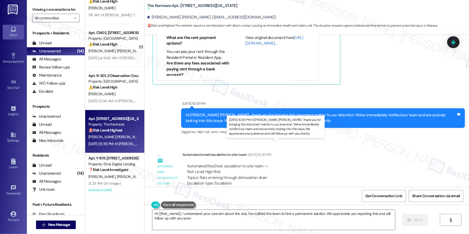
type textarea "Hi {{first_name}}, I understand your concern about the rats. I've notified the …"
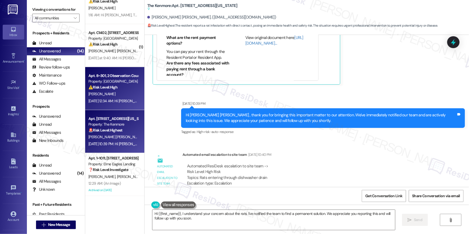
click at [113, 106] on div "Apt. 8~301, 2 Observation Court Property: Elme Germantown ⚠️ Risk Level: High T…" at bounding box center [114, 88] width 59 height 43
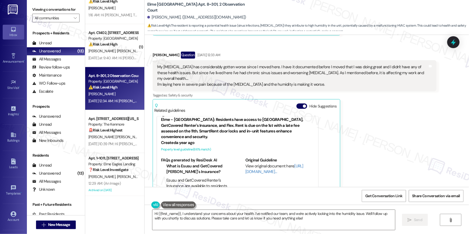
scroll to position [5591, 0]
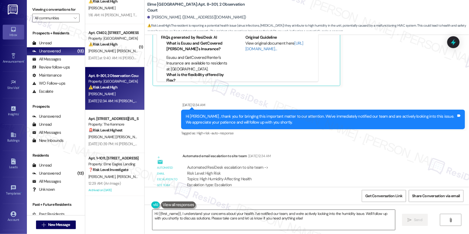
click at [261, 221] on textarea "Hi {{first_name}}, I understand your concerns about your health. I've notified …" at bounding box center [273, 220] width 243 height 20
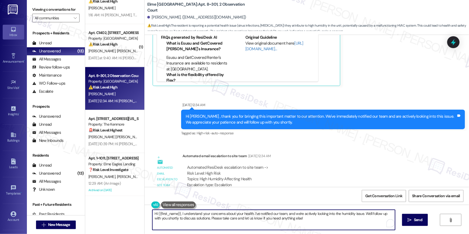
click at [261, 221] on textarea "Hi {{first_name}}, I understand your concerns about your health. I've notified …" at bounding box center [273, 220] width 243 height 20
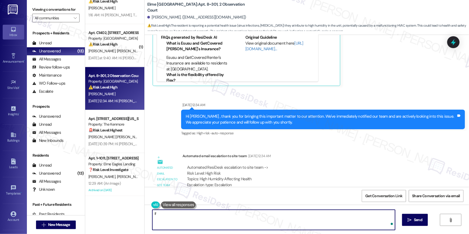
type textarea "I"
type textarea "Please let me know if there's anything else I can assist you with."
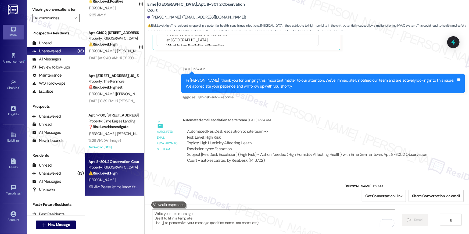
scroll to position [5628, 0]
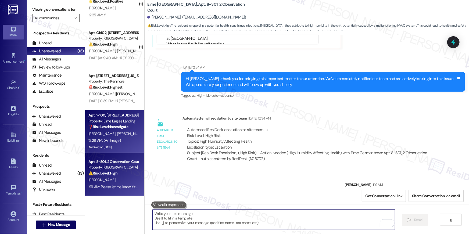
click at [109, 142] on div "12:29 AM: (An Image) 12:29 AM: (An Image)" at bounding box center [104, 140] width 32 height 5
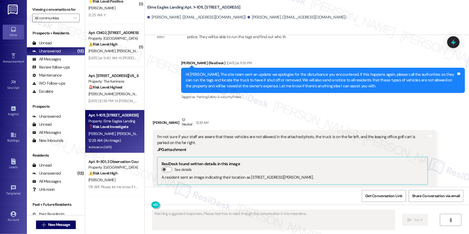
scroll to position [11739, 0]
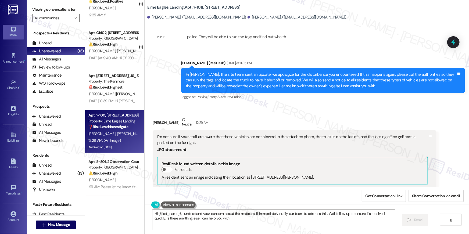
type textarea "Hi {{first_name}}, I understand your concern about the mattress. I'll immediate…"
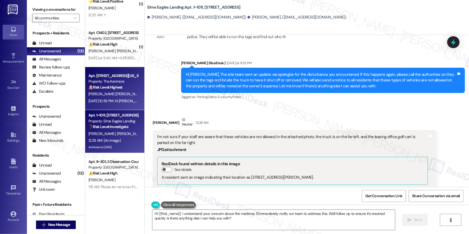
click at [121, 94] on div "M. Medina Enriquez" at bounding box center [113, 94] width 51 height 7
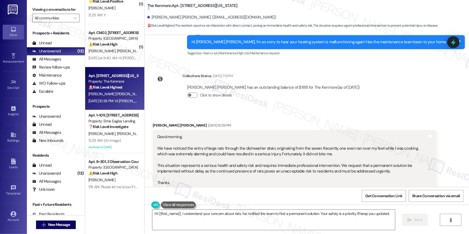
scroll to position [2150, 0]
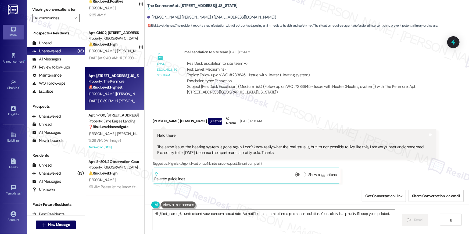
click at [194, 218] on textarea "Hi {{first_name}}, I understand your concern about rats. I've notified the team…" at bounding box center [273, 220] width 243 height 20
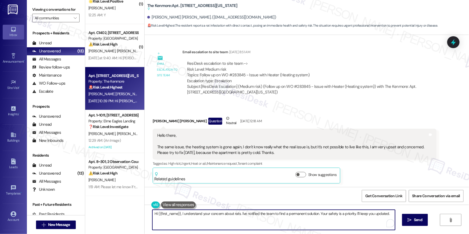
click at [235, 216] on textarea "Hi {{first_name}}, I understand your concern about rats. I've notified the team…" at bounding box center [273, 220] width 243 height 20
drag, startPoint x: 239, startPoint y: 214, endPoint x: 246, endPoint y: 221, distance: 10.3
click at [242, 224] on textarea "Hi {{first_name}}, I understand your concern about rats. I've notified the team…" at bounding box center [273, 220] width 243 height 20
type textarea "Hi {{first_name}}, I understand your concern about rats. May I know if you've s…"
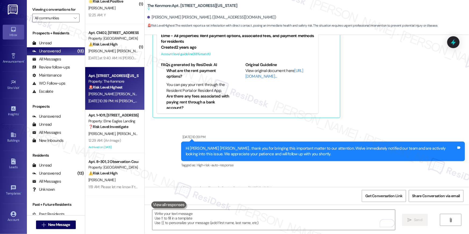
scroll to position [2618, 0]
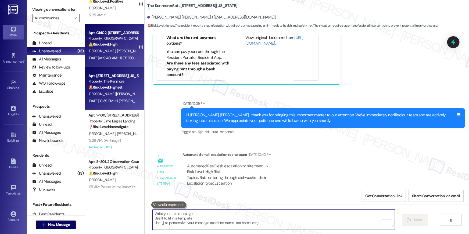
click at [117, 49] on span "G. Frye" at bounding box center [130, 51] width 27 height 5
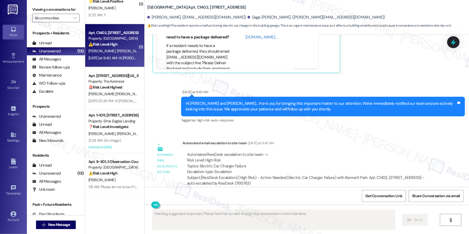
scroll to position [320, 0]
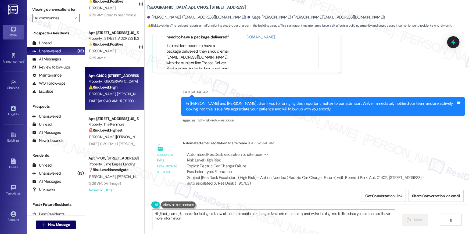
type textarea "Hi {{first_name}}, thanks for letting us know about the electric car charger. I…"
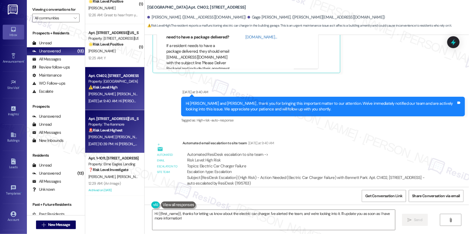
click at [118, 148] on div "Apt. 319, 5415 Connecticut Avenue, NW Property: The Kenmore 🚨 Risk Level: Highe…" at bounding box center [114, 131] width 59 height 43
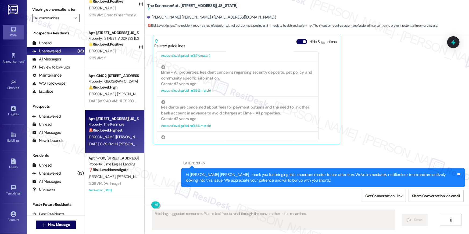
scroll to position [2618, 0]
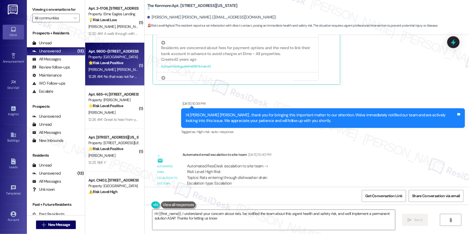
type textarea "Hi {{first_name}}, I understand your concern about rats. I've notified the team…"
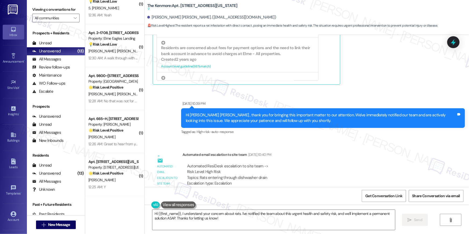
scroll to position [320, 0]
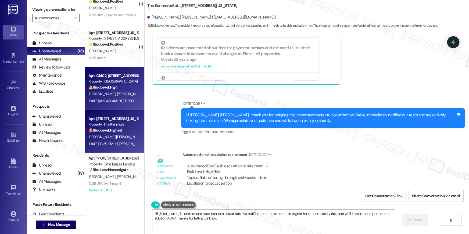
click at [120, 106] on div "Apt. C1402, 1601 North Clarendon Boulevard Property: Bennett Park ⚠️ Risk Level…" at bounding box center [114, 88] width 59 height 43
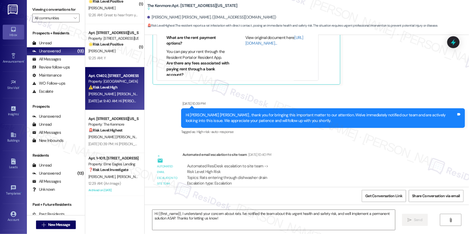
type textarea "Fetching suggested responses. Please feel free to read through the conversation…"
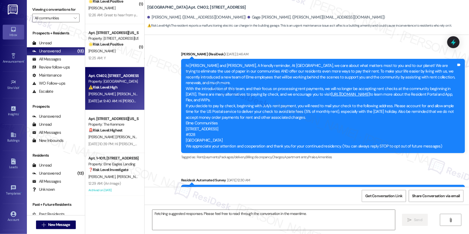
scroll to position [5078, 0]
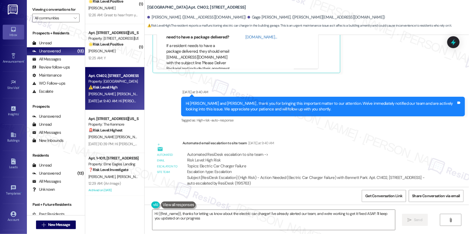
type textarea "Hi {{first_name}}, thanks for letting us know about the electric car charger! I…"
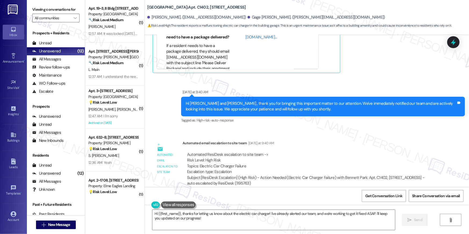
scroll to position [0, 0]
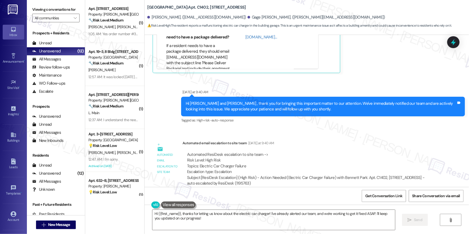
click at [288, 136] on div "Automated email escalation to site team Automated email escalation to site team…" at bounding box center [295, 165] width 292 height 58
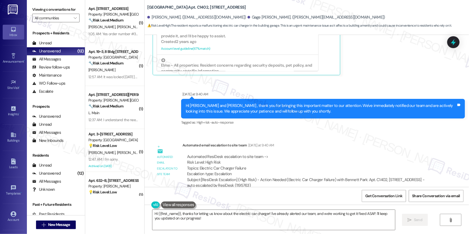
scroll to position [5078, 0]
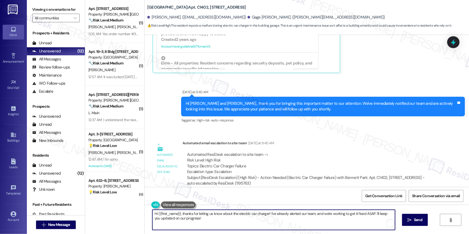
click at [312, 222] on textarea "Hi {{first_name}}, thanks for letting us know about the electric car charger! I…" at bounding box center [273, 220] width 243 height 20
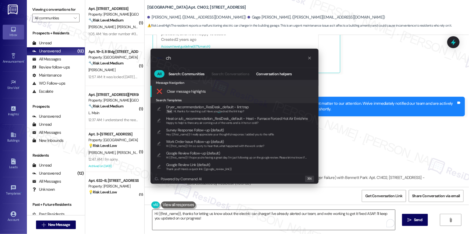
type input "c"
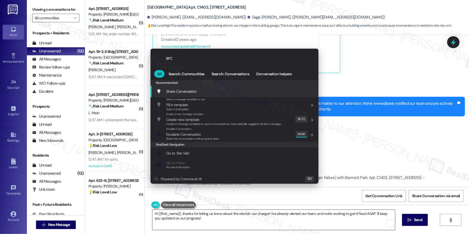
type input "arch"
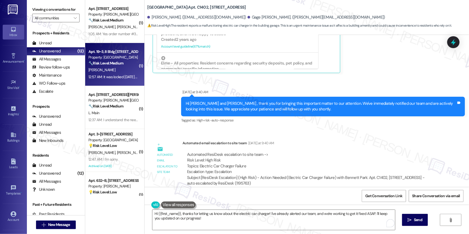
click at [94, 75] on div "12:57 AM: It was locked yesterday (Sunday) during the posted pool hours. This i…" at bounding box center [166, 76] width 156 height 5
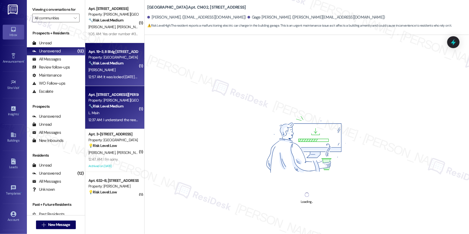
click at [97, 98] on div "Property: [PERSON_NAME][GEOGRAPHIC_DATA]" at bounding box center [113, 101] width 50 height 6
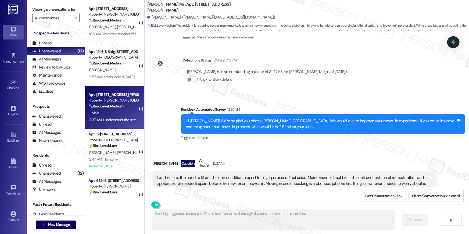
scroll to position [651, 0]
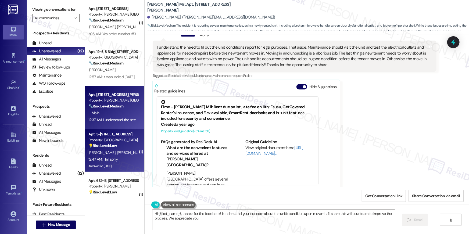
type textarea "Hi {{first_name}}, thanks for the feedback! I understand your concern about the…"
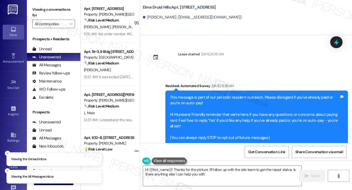
scroll to position [11938, 0]
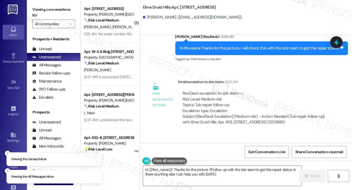
type textarea "Hi {{first_name}}! Thanks for the picture. I'll follow up with the site team to…"
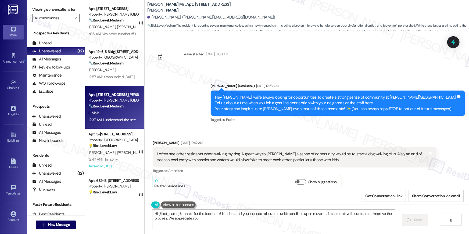
scroll to position [651, 0]
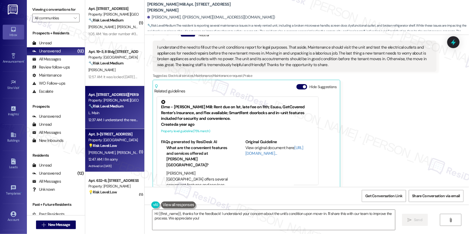
click at [123, 139] on div "Property: [GEOGRAPHIC_DATA]" at bounding box center [113, 140] width 50 height 6
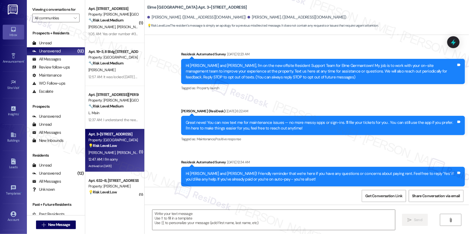
scroll to position [2898, 0]
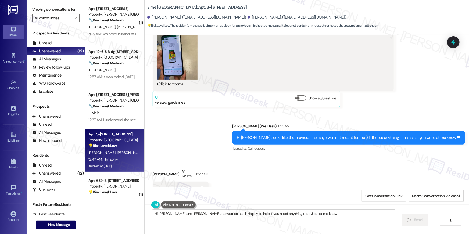
click at [240, 215] on textarea "Hi Ana and Carlos, no worries at all! Happy to help if you need anything else. …" at bounding box center [273, 220] width 243 height 20
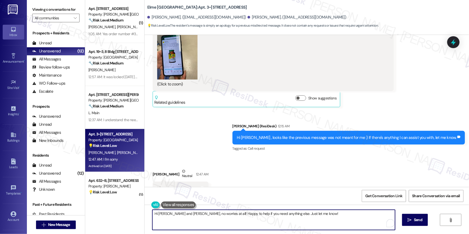
click at [240, 215] on textarea "Hi Ana and Carlos, no worries at all! Happy to help if you need anything else. …" at bounding box center [273, 220] width 243 height 20
type textarea "No worries at all!"
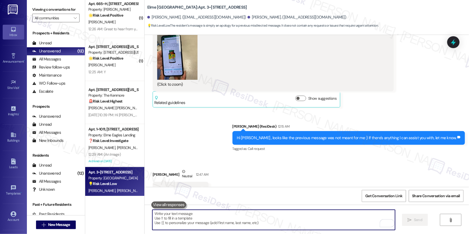
scroll to position [277, 0]
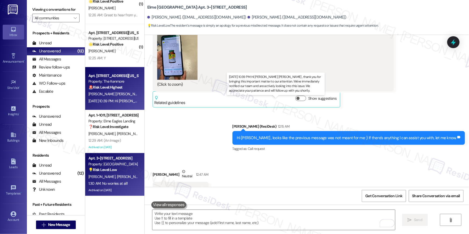
click at [112, 101] on div "Aug 23, 2025 at 10:39 PM: Hi Miriam Marlene , thank you for bringing this impor…" at bounding box center [286, 101] width 397 height 5
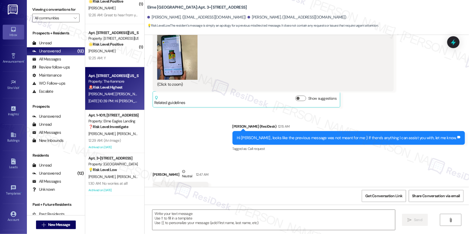
type textarea "Fetching suggested responses. Please feel free to read through the conversation…"
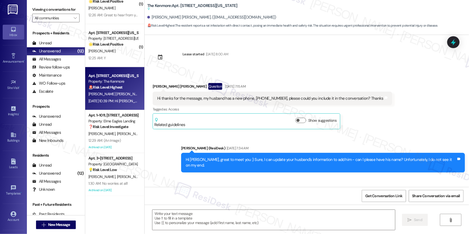
scroll to position [2618, 0]
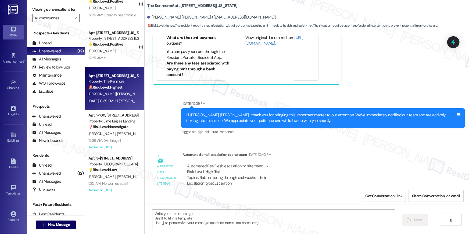
type textarea "Fetching suggested responses. Please feel free to read through the conversation…"
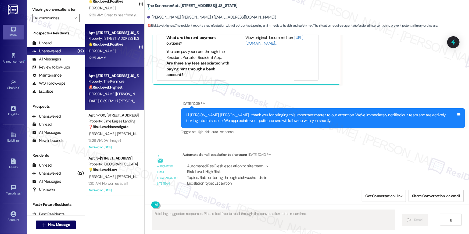
click at [114, 65] on div "Apt. 509, 3801 Connecticut Avenue, NW Property: 3801 Connecticut Avenue 🌟 Risk …" at bounding box center [114, 45] width 59 height 43
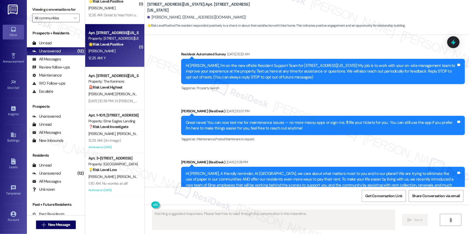
scroll to position [2271, 0]
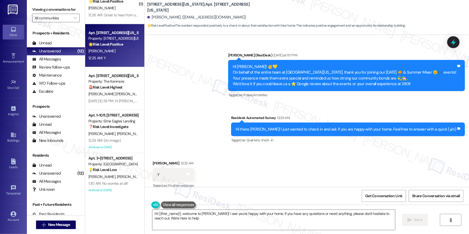
type textarea "Hi {{first_name}}, welcome to Elme! I see you're happy with your home. If you h…"
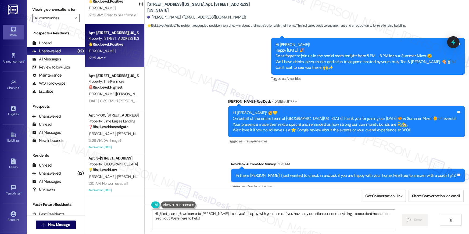
scroll to position [2172, 0]
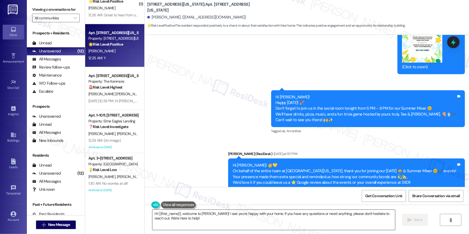
click at [185, 215] on textarea "Hi {{first_name}}, welcome to Elme! I see you're happy with your home. If you h…" at bounding box center [273, 220] width 243 height 20
